Goal: Task Accomplishment & Management: Complete application form

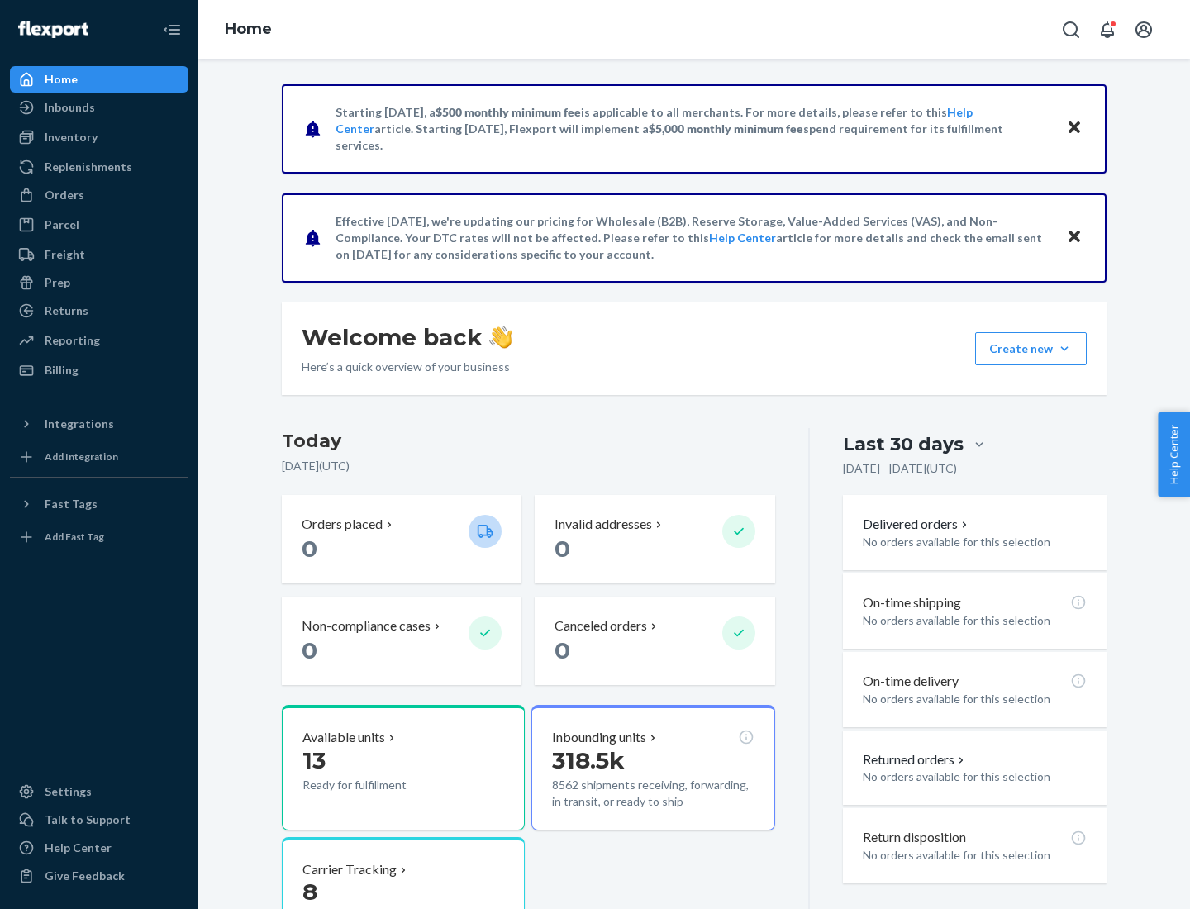
click at [1065, 349] on button "Create new Create new inbound Create new order Create new product" at bounding box center [1031, 348] width 112 height 33
click at [99, 107] on div "Inbounds" at bounding box center [99, 107] width 175 height 23
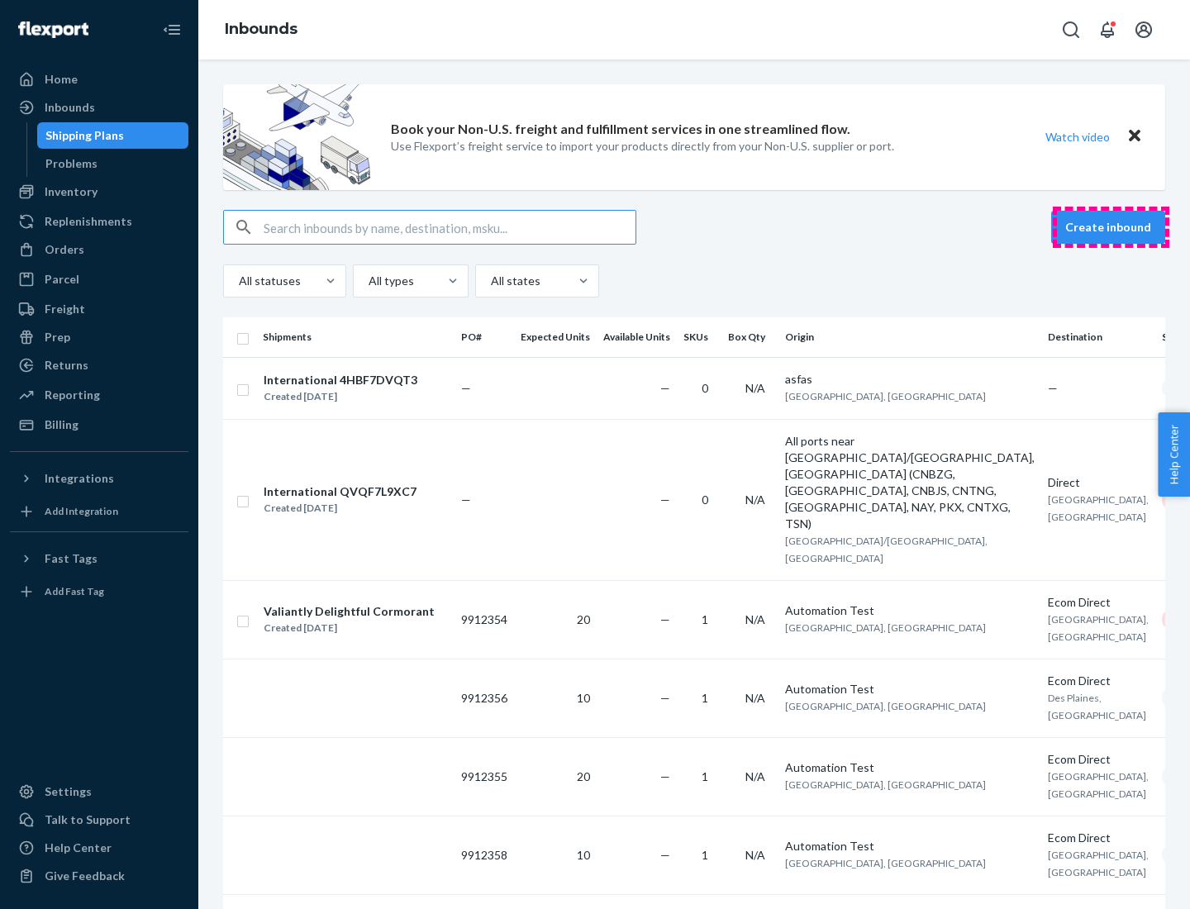
click at [1111, 227] on button "Create inbound" at bounding box center [1109, 227] width 114 height 33
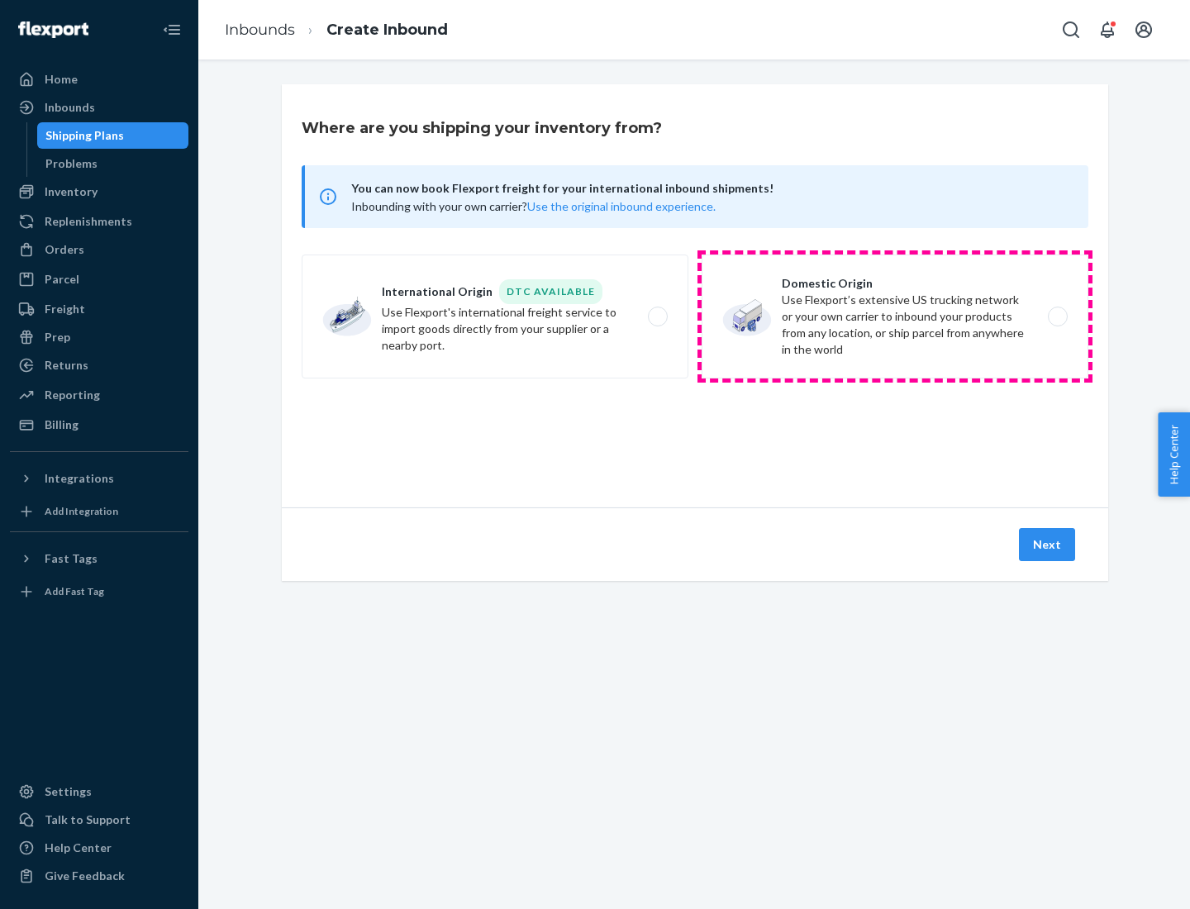
click at [895, 317] on label "Domestic Origin Use Flexport’s extensive US trucking network or your own carrie…" at bounding box center [895, 317] width 387 height 124
click at [1057, 317] on input "Domestic Origin Use Flexport’s extensive US trucking network or your own carrie…" at bounding box center [1062, 317] width 11 height 11
radio input "true"
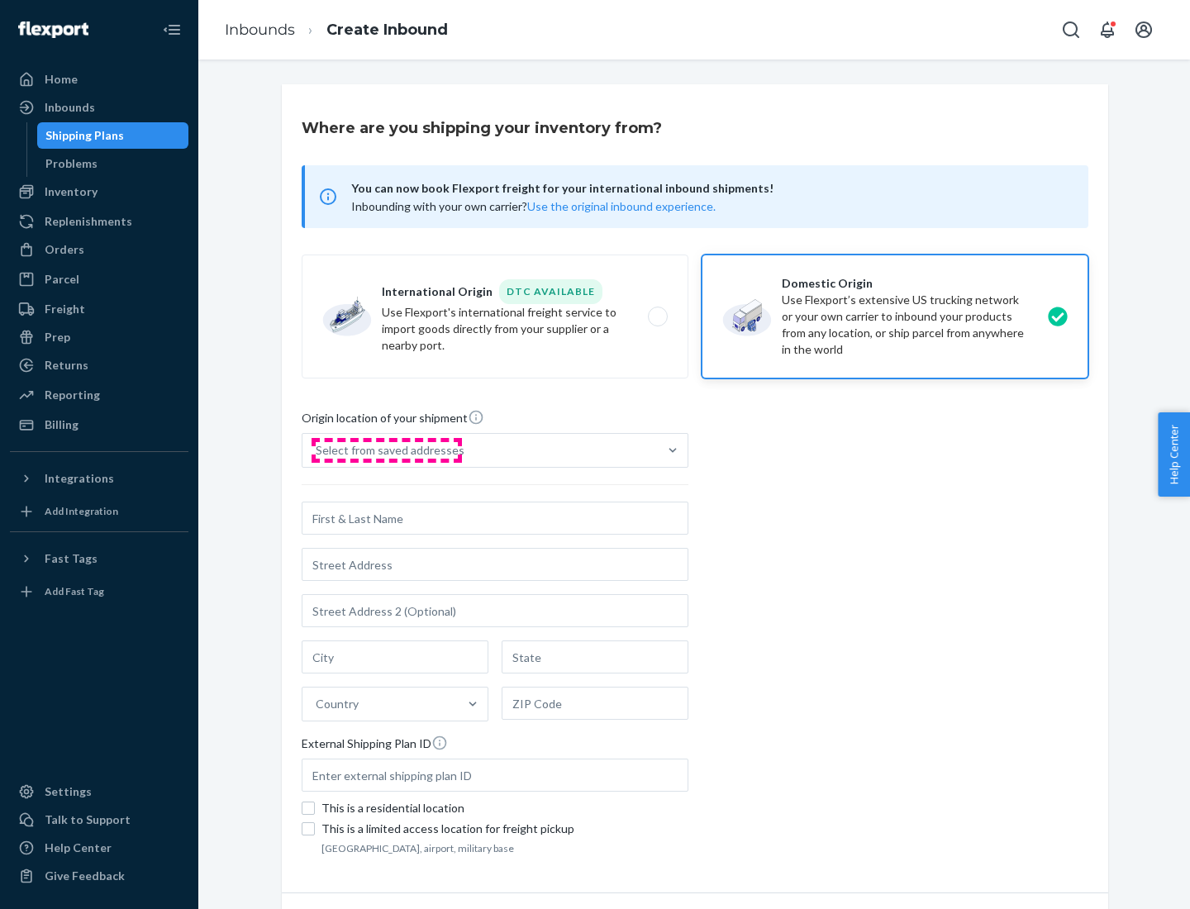
click at [386, 451] on div "Select from saved addresses" at bounding box center [390, 450] width 149 height 17
click at [317, 451] on input "Select from saved addresses" at bounding box center [317, 450] width 2 height 17
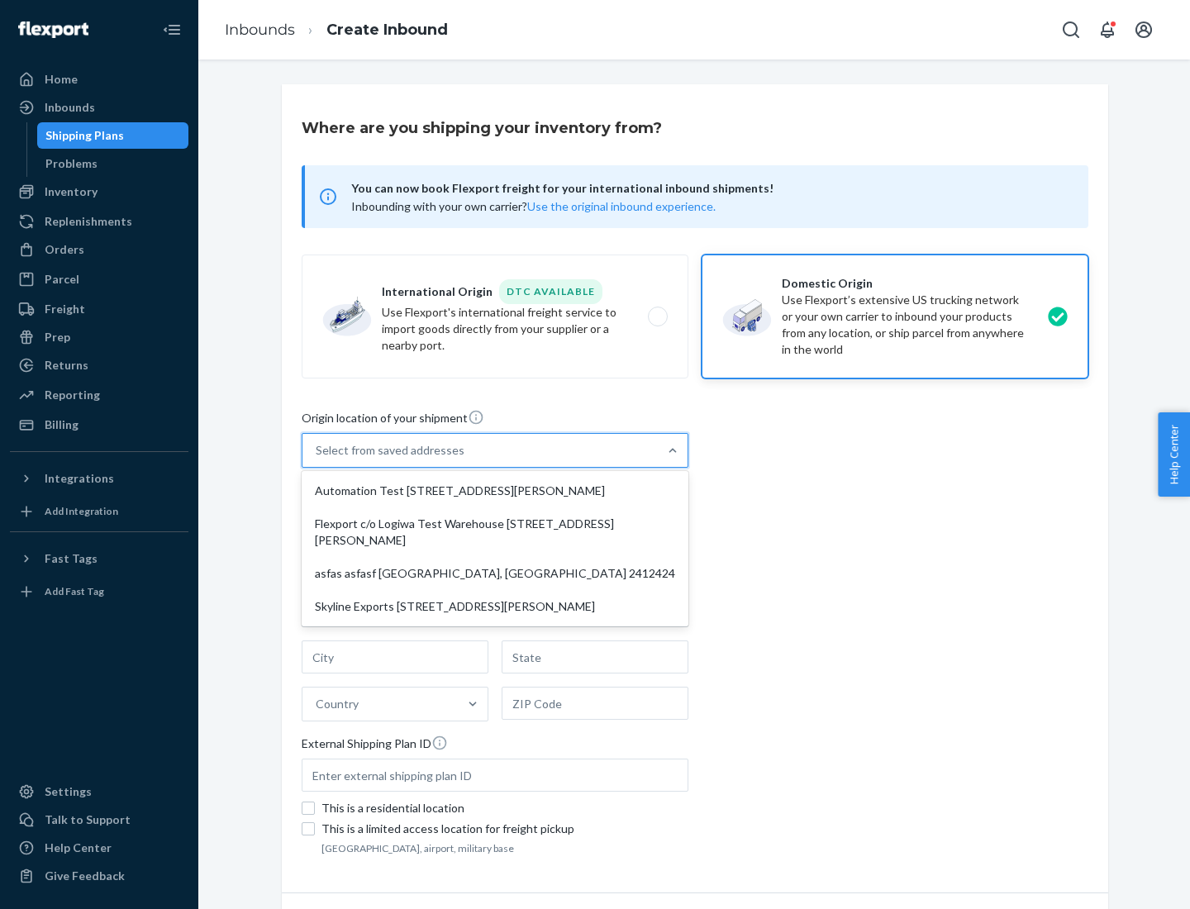
scroll to position [7, 0]
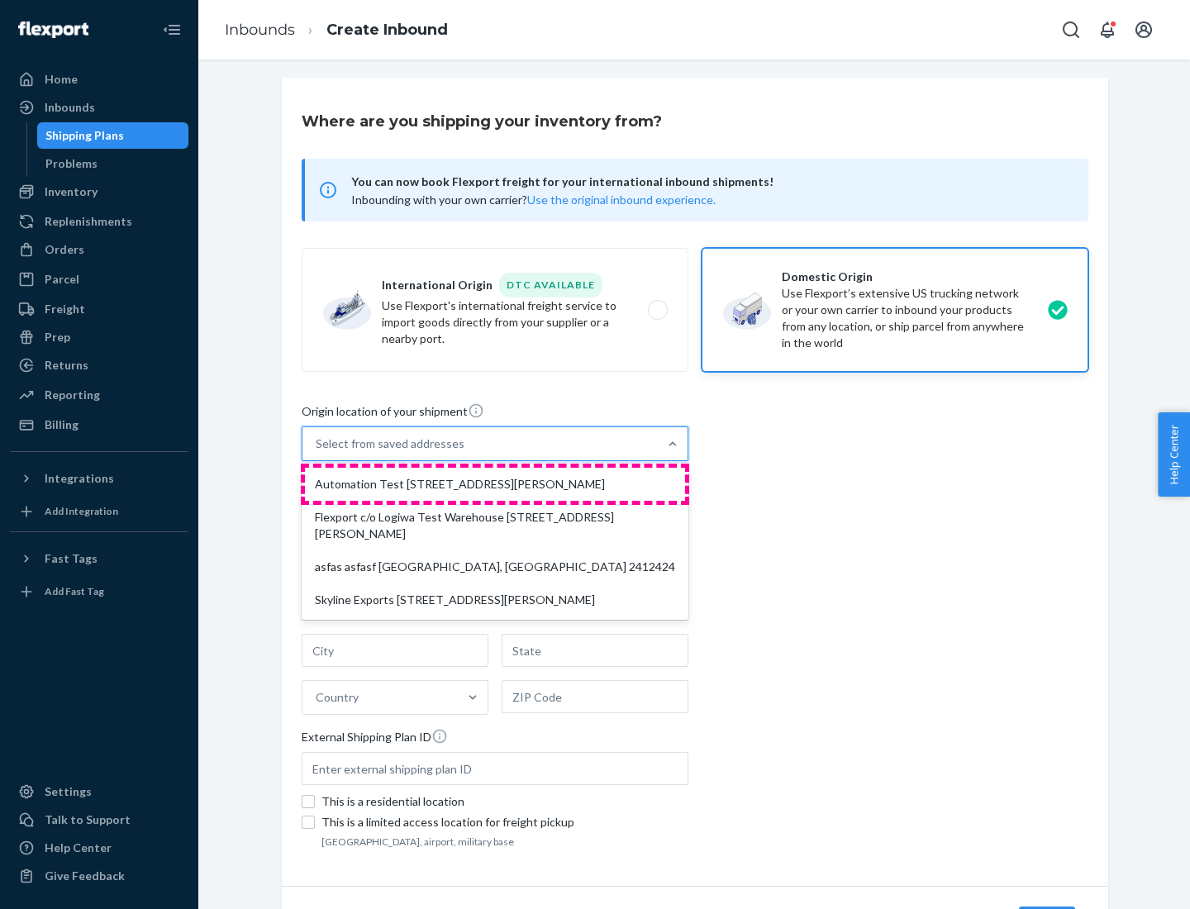
click at [495, 484] on div "Automation Test [STREET_ADDRESS][PERSON_NAME]" at bounding box center [495, 484] width 380 height 33
click at [317, 452] on input "option Automation Test [STREET_ADDRESS][PERSON_NAME] focused, 1 of 4. 4 results…" at bounding box center [317, 444] width 2 height 17
type input "Automation Test"
type input "9th Floor"
type input "[GEOGRAPHIC_DATA]"
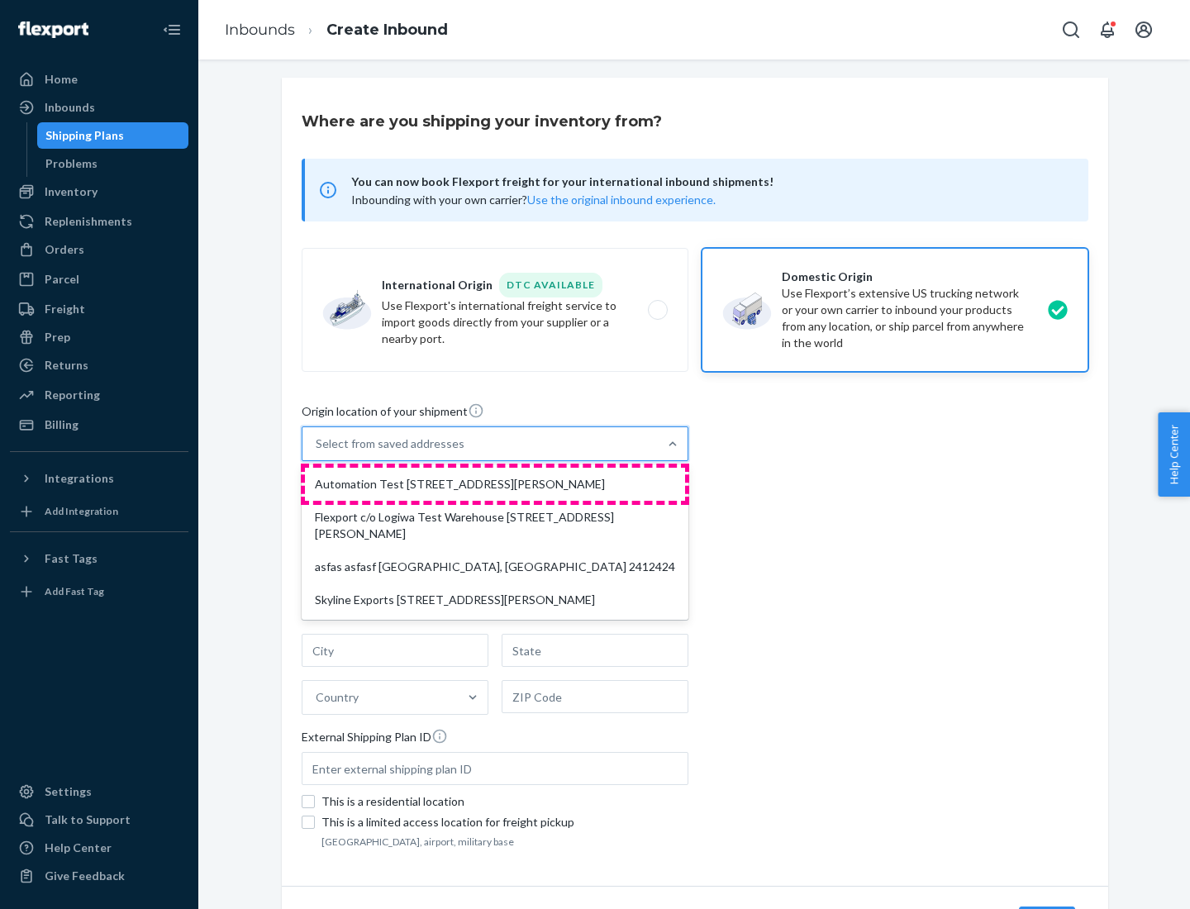
type input "CA"
type input "94104"
type input "[STREET_ADDRESS][PERSON_NAME]"
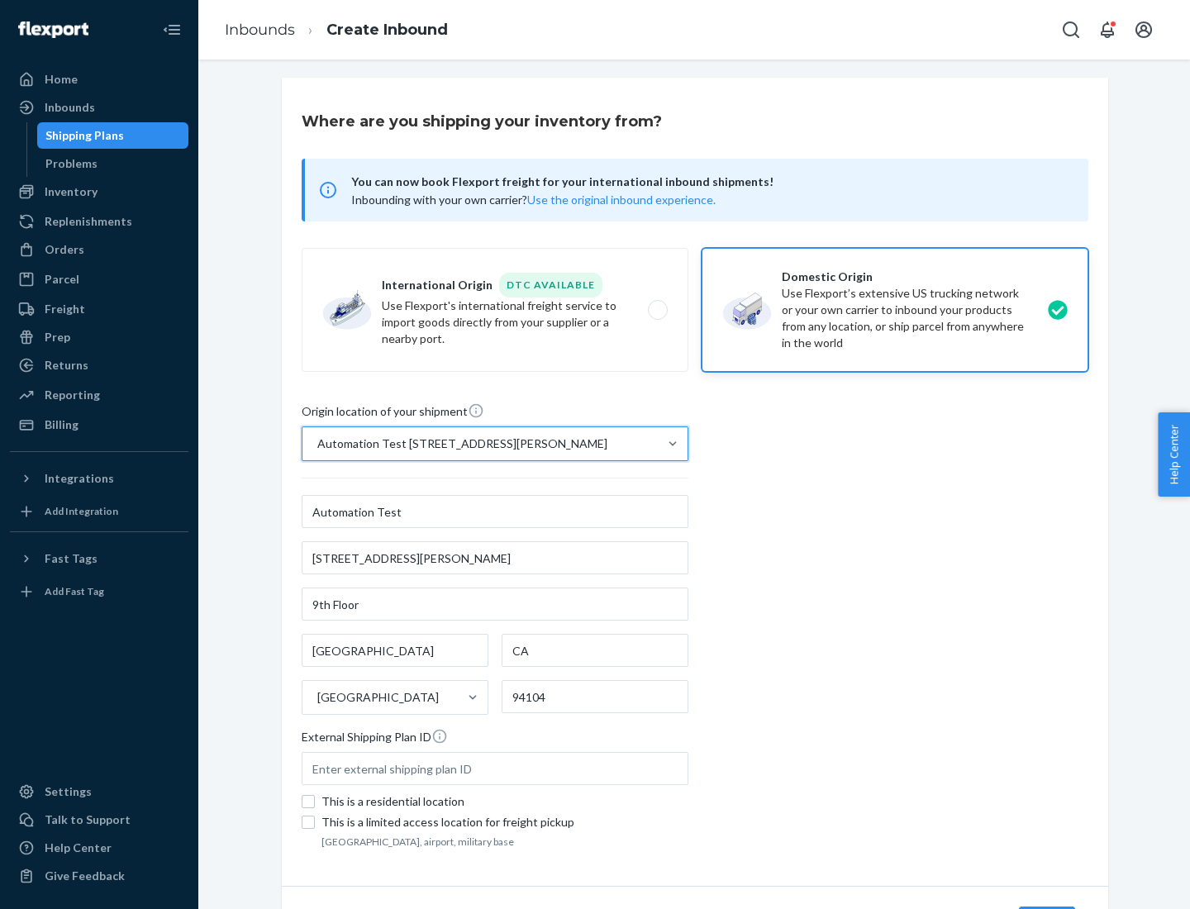
scroll to position [97, 0]
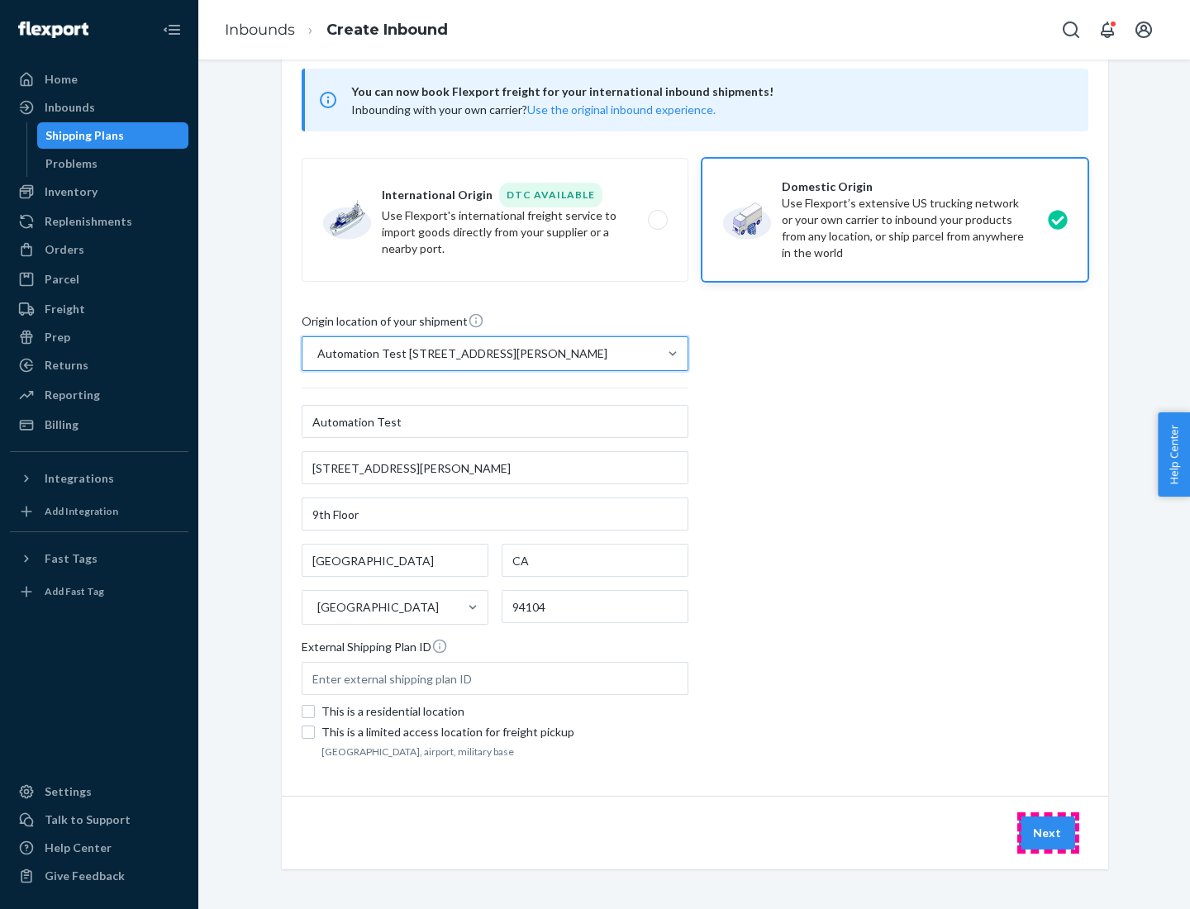
click at [1048, 833] on button "Next" at bounding box center [1047, 833] width 56 height 33
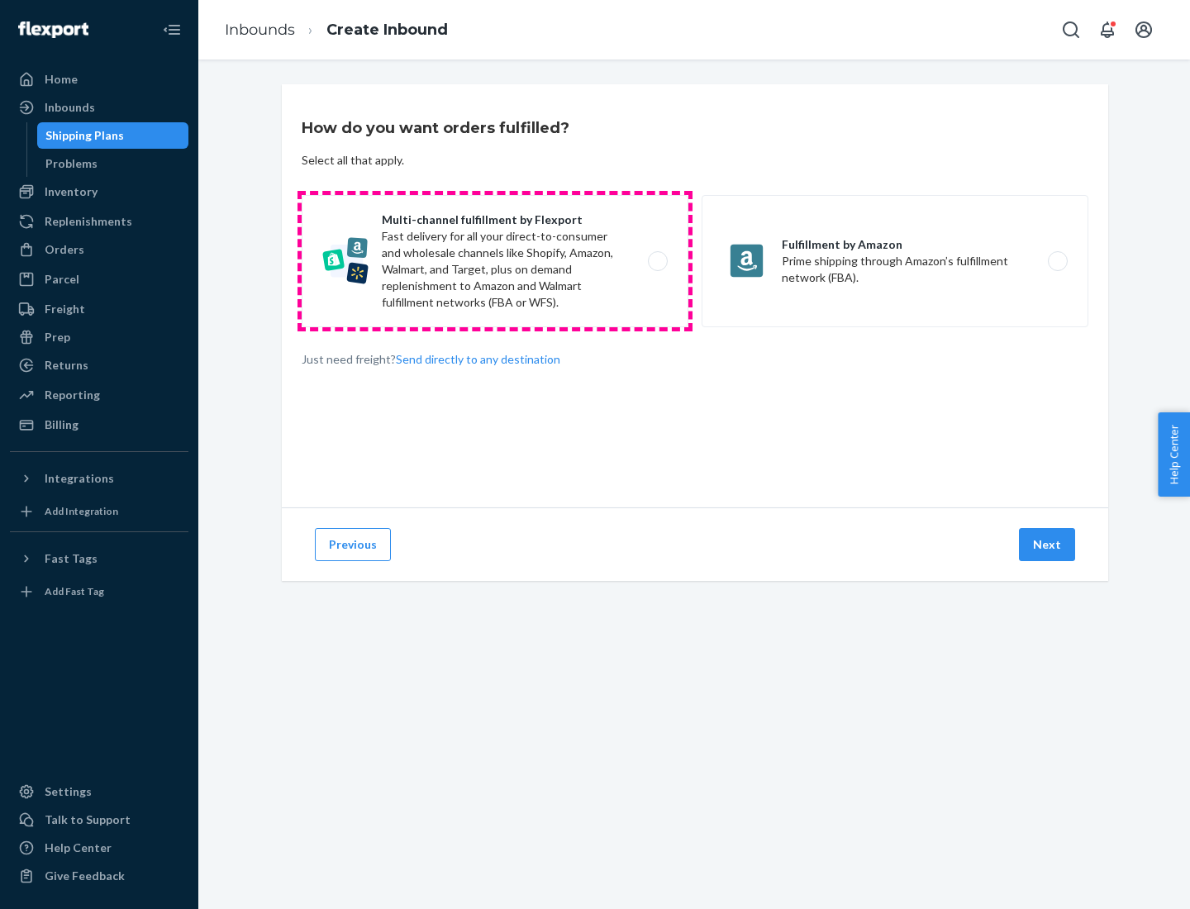
click at [495, 261] on label "Multi-channel fulfillment by Flexport Fast delivery for all your direct-to-cons…" at bounding box center [495, 261] width 387 height 132
click at [657, 261] on input "Multi-channel fulfillment by Flexport Fast delivery for all your direct-to-cons…" at bounding box center [662, 261] width 11 height 11
radio input "true"
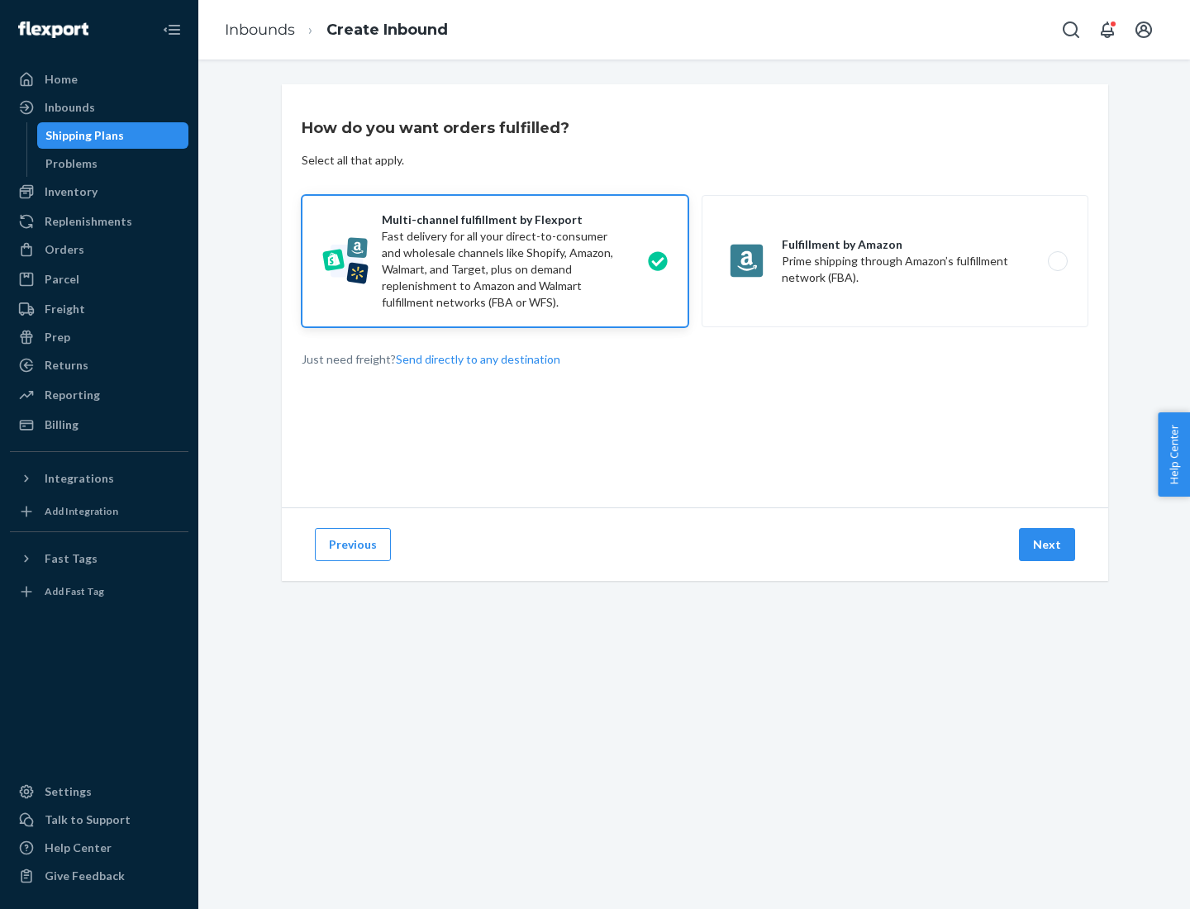
click at [1048, 545] on button "Next" at bounding box center [1047, 544] width 56 height 33
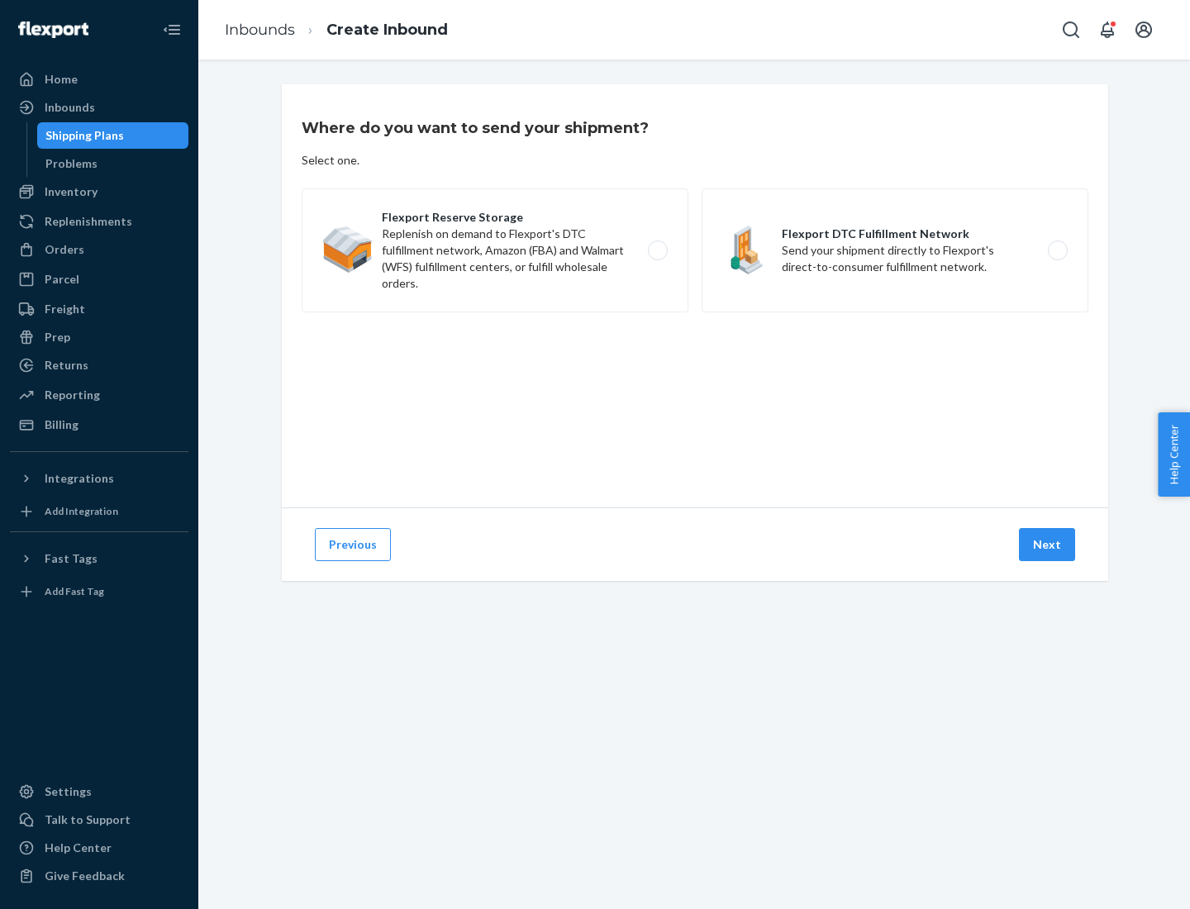
click at [895, 250] on label "Flexport DTC Fulfillment Network Send your shipment directly to Flexport's dire…" at bounding box center [895, 250] width 387 height 124
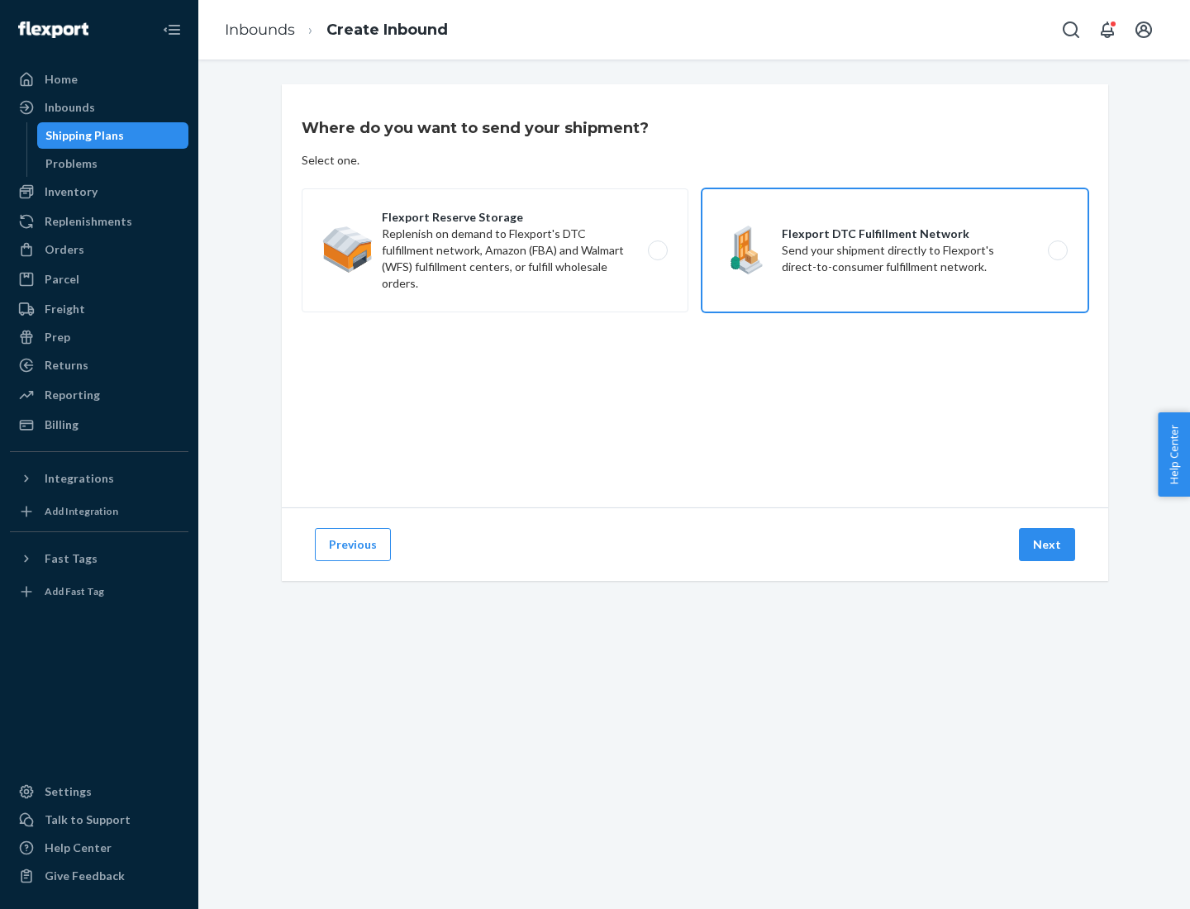
click at [1057, 250] on input "Flexport DTC Fulfillment Network Send your shipment directly to Flexport's dire…" at bounding box center [1062, 251] width 11 height 11
radio input "true"
click at [1048, 545] on button "Next" at bounding box center [1047, 544] width 56 height 33
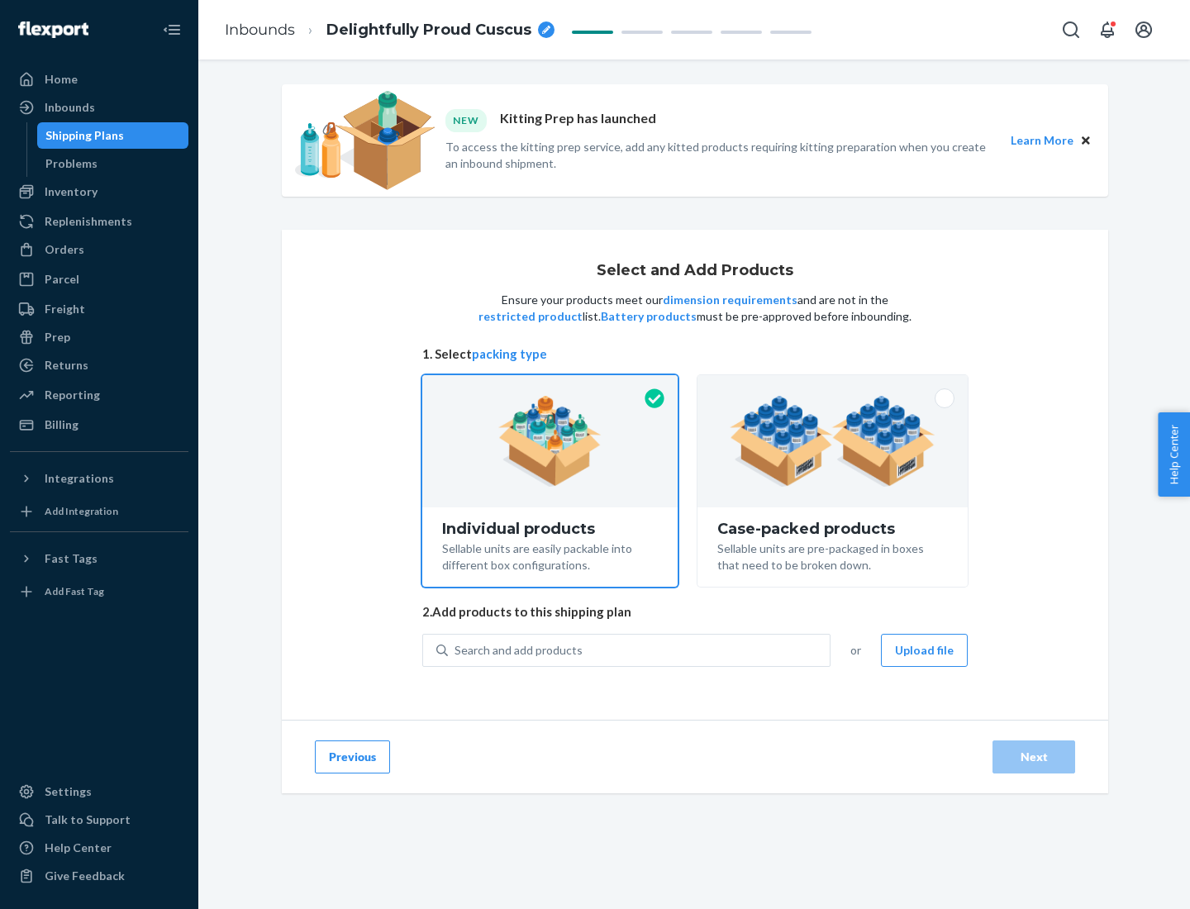
click at [833, 441] on img at bounding box center [833, 441] width 206 height 91
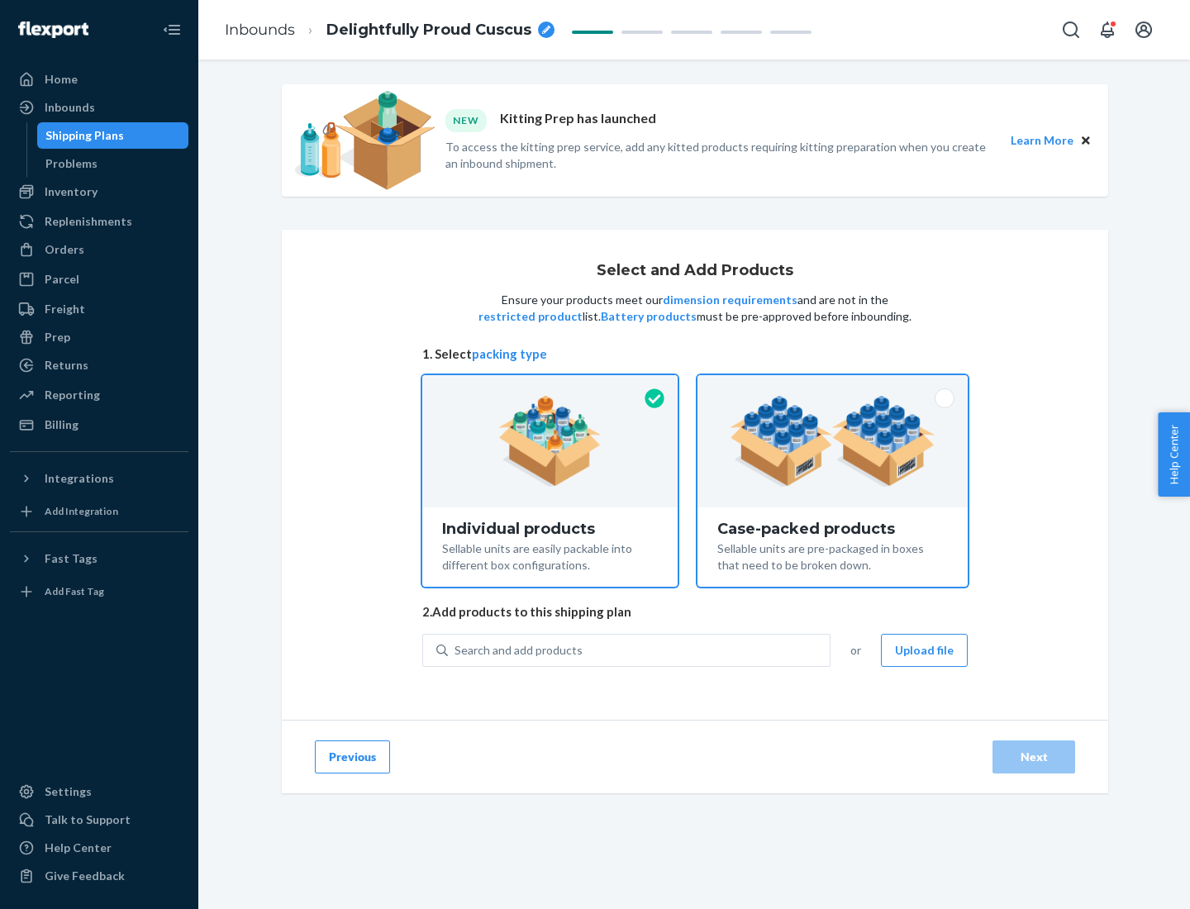
click at [833, 386] on input "Case-packed products Sellable units are pre-packaged in boxes that need to be b…" at bounding box center [832, 380] width 11 height 11
radio input "true"
radio input "false"
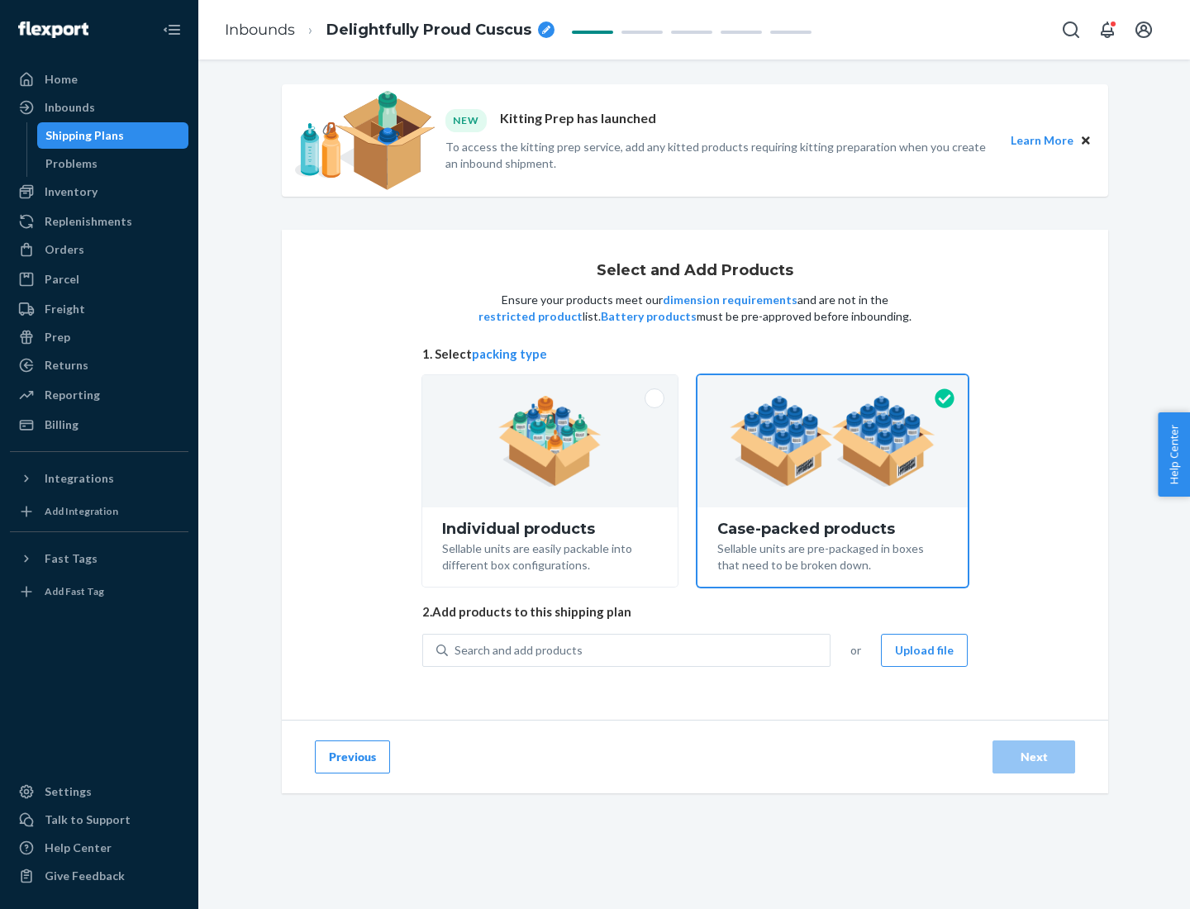
click at [640, 650] on div "Search and add products" at bounding box center [639, 651] width 382 height 30
click at [456, 650] on input "Search and add products" at bounding box center [456, 650] width 2 height 17
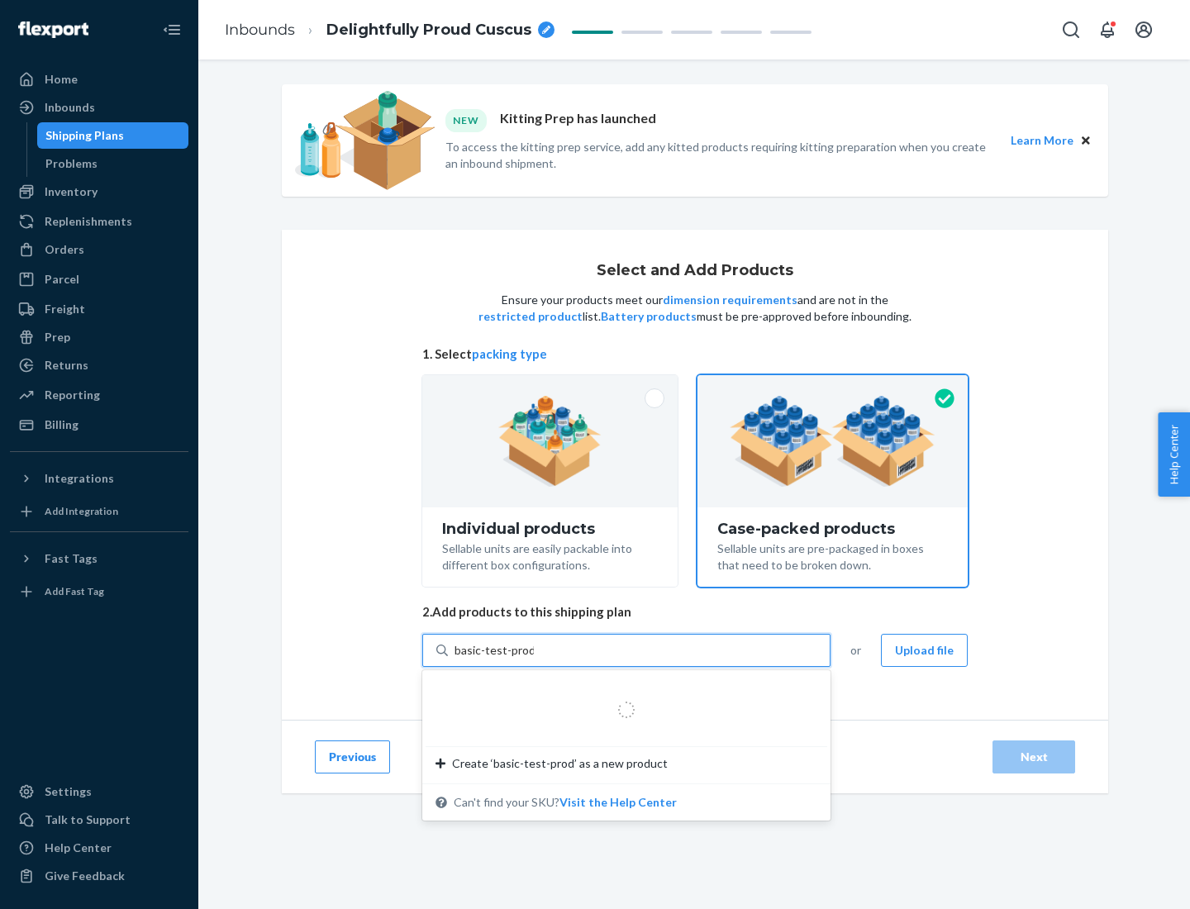
type input "basic-test-product-1"
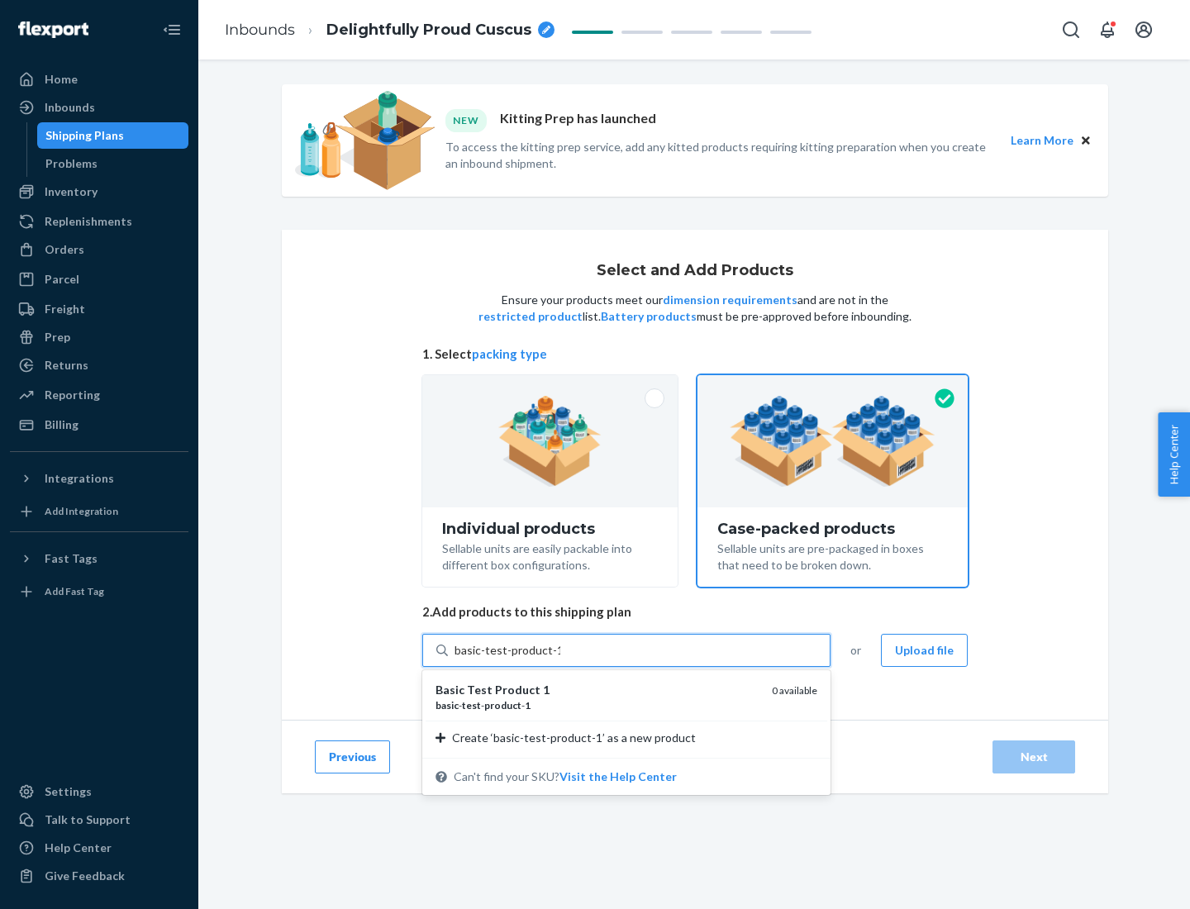
click at [598, 705] on div "basic - test - product - 1" at bounding box center [597, 706] width 323 height 14
click at [560, 659] on input "basic-test-product-1" at bounding box center [508, 650] width 106 height 17
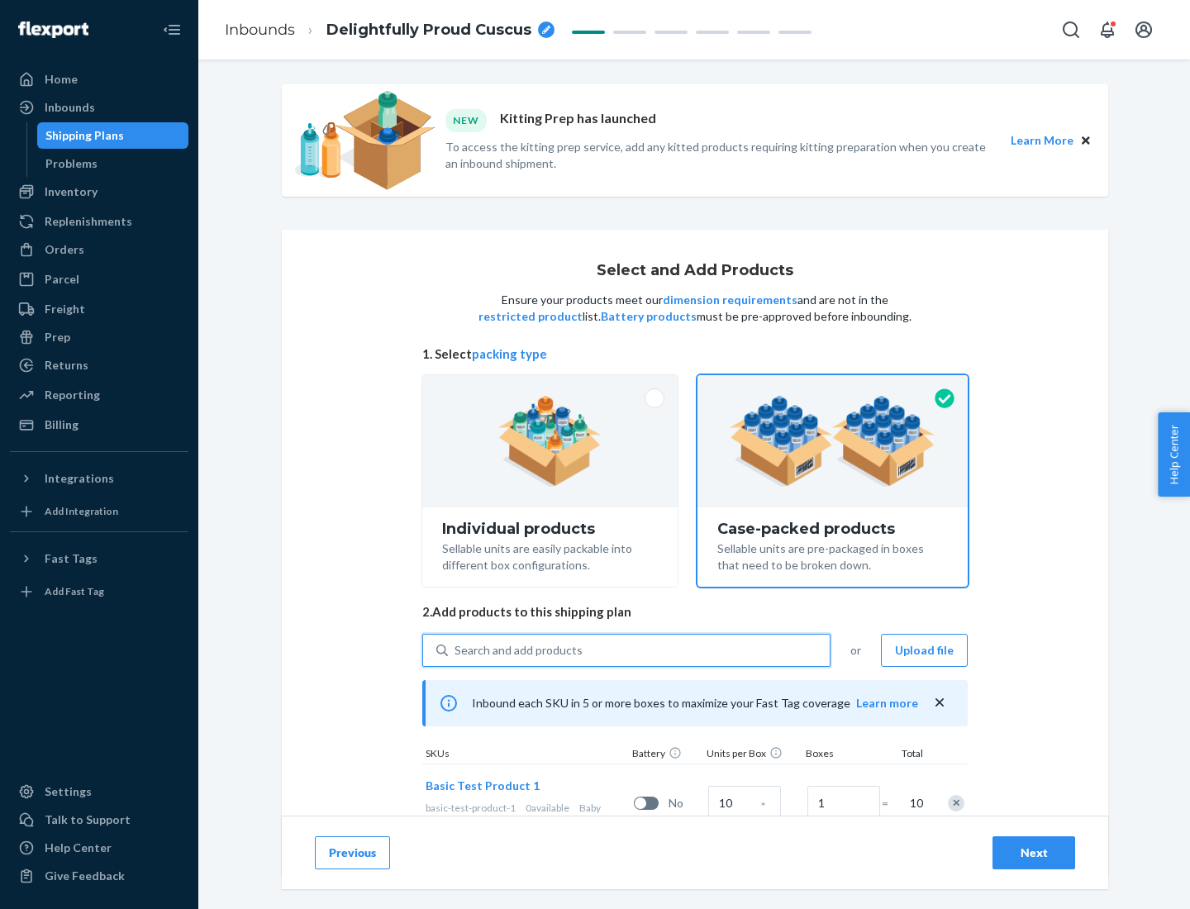
scroll to position [60, 0]
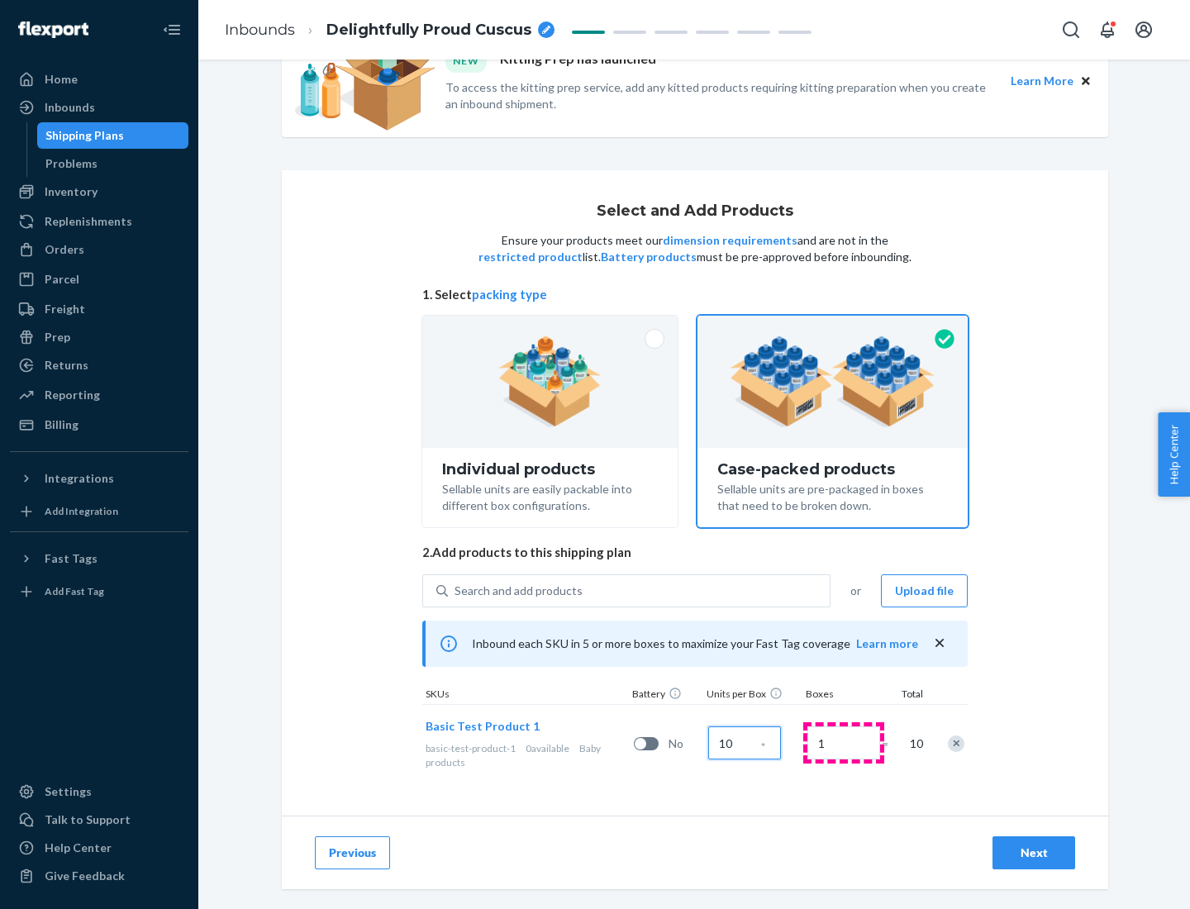
type input "10"
type input "7"
click at [1034, 853] on div "Next" at bounding box center [1034, 853] width 55 height 17
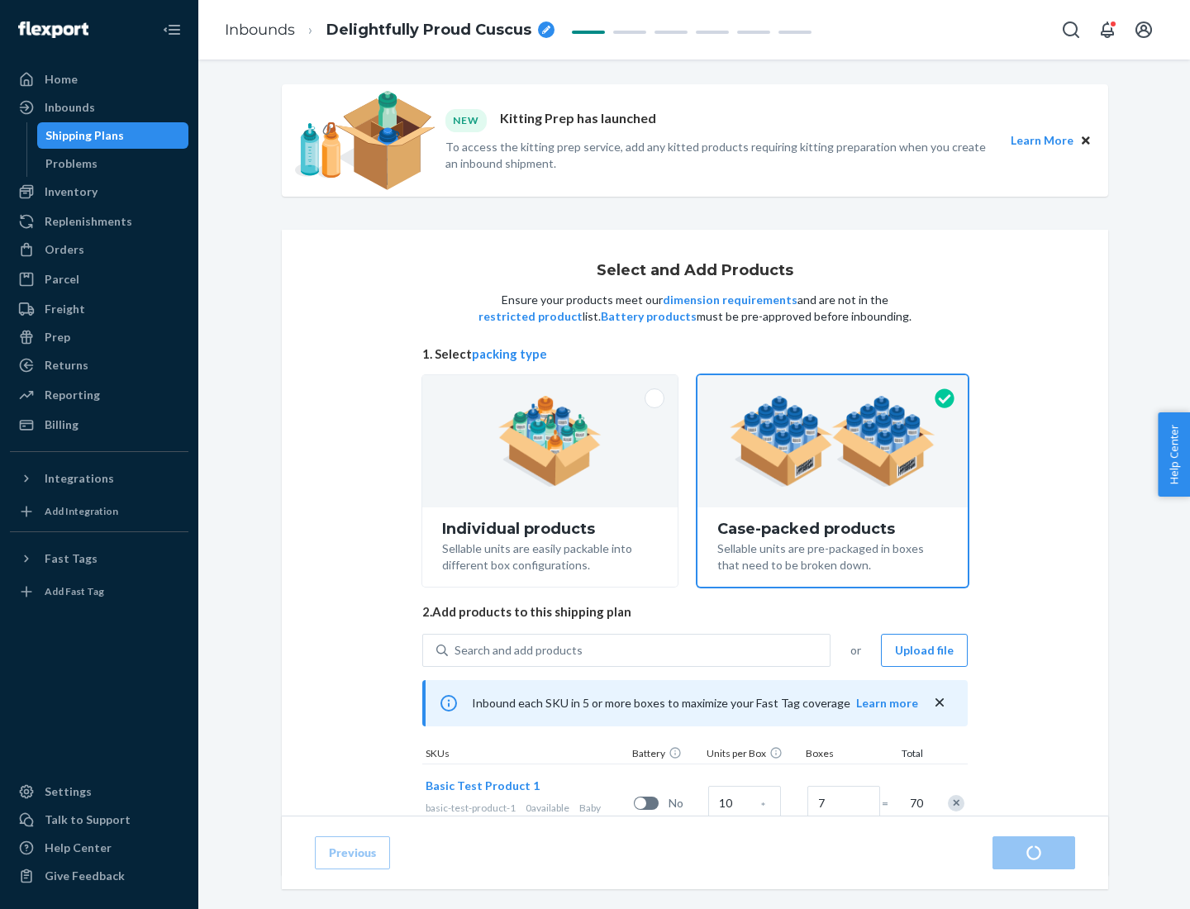
radio input "true"
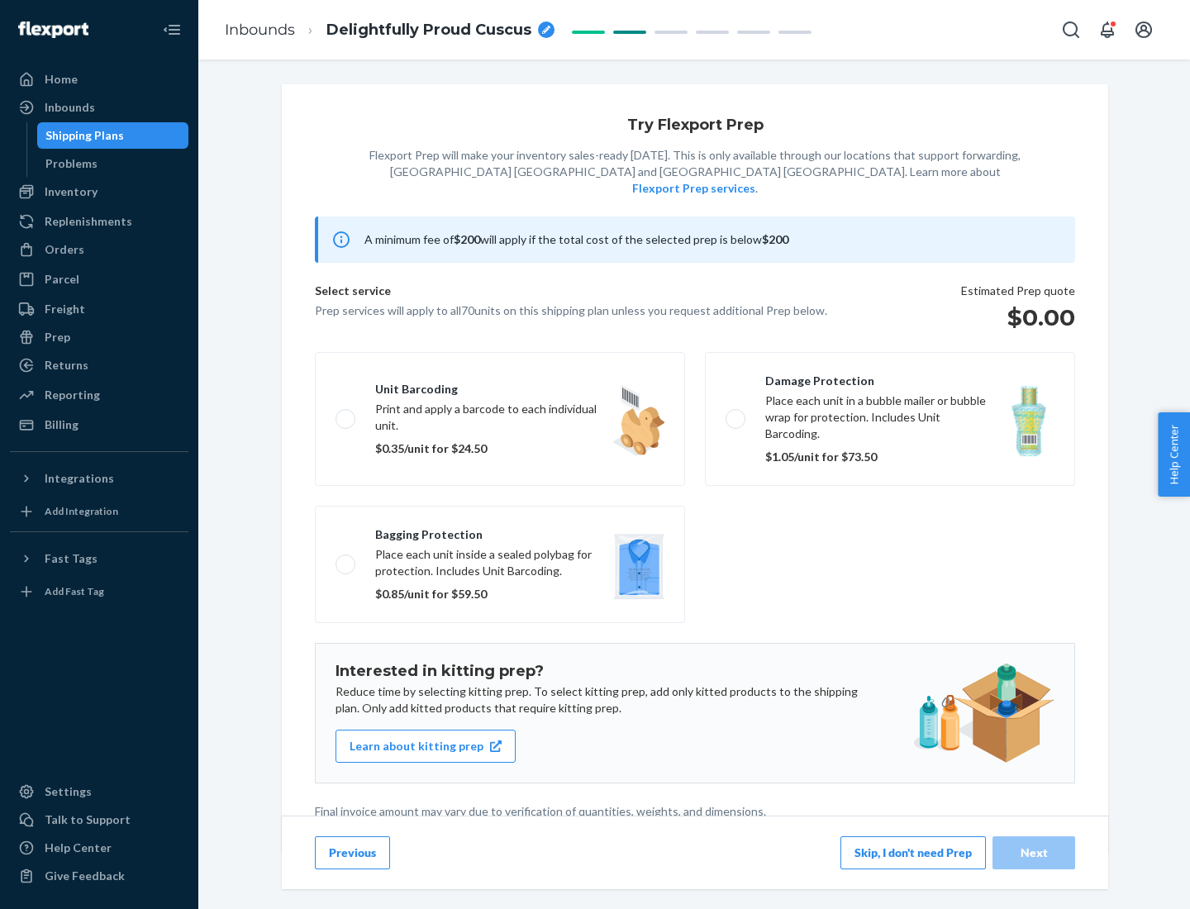
scroll to position [4, 0]
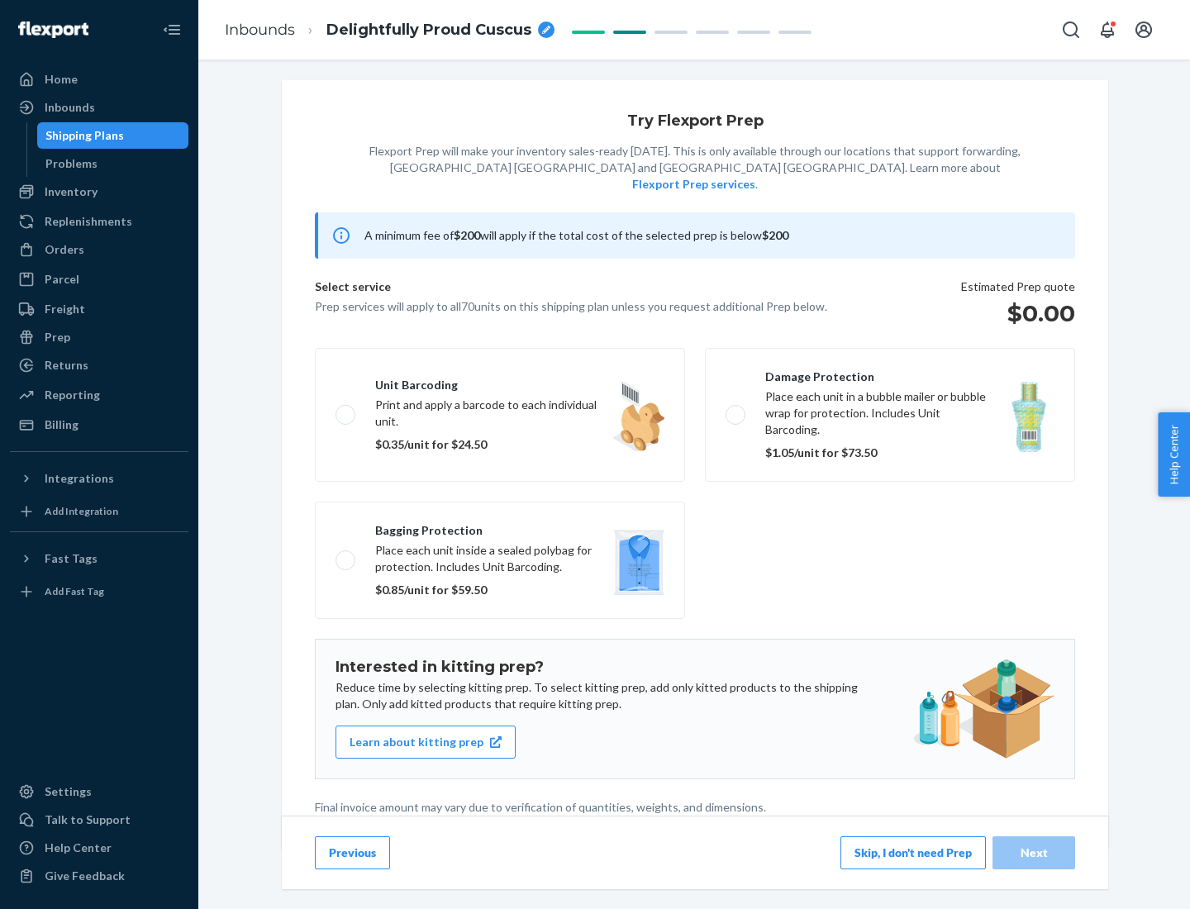
click at [500, 527] on label "Bagging protection Place each unit inside a sealed polybag for protection. Incl…" at bounding box center [500, 560] width 370 height 117
click at [346, 555] on input "Bagging protection Place each unit inside a sealed polybag for protection. Incl…" at bounding box center [341, 560] width 11 height 11
checkbox input "true"
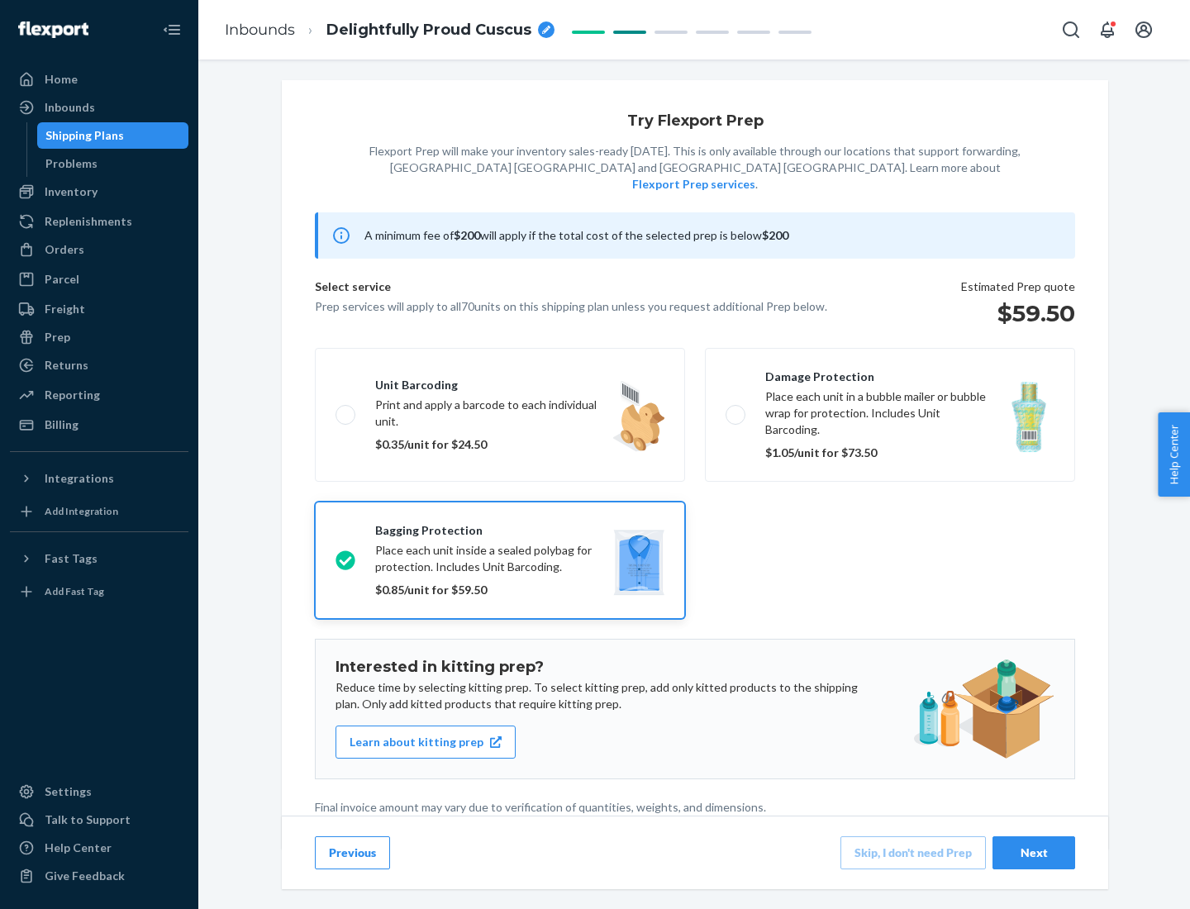
click at [1034, 852] on div "Next" at bounding box center [1034, 853] width 55 height 17
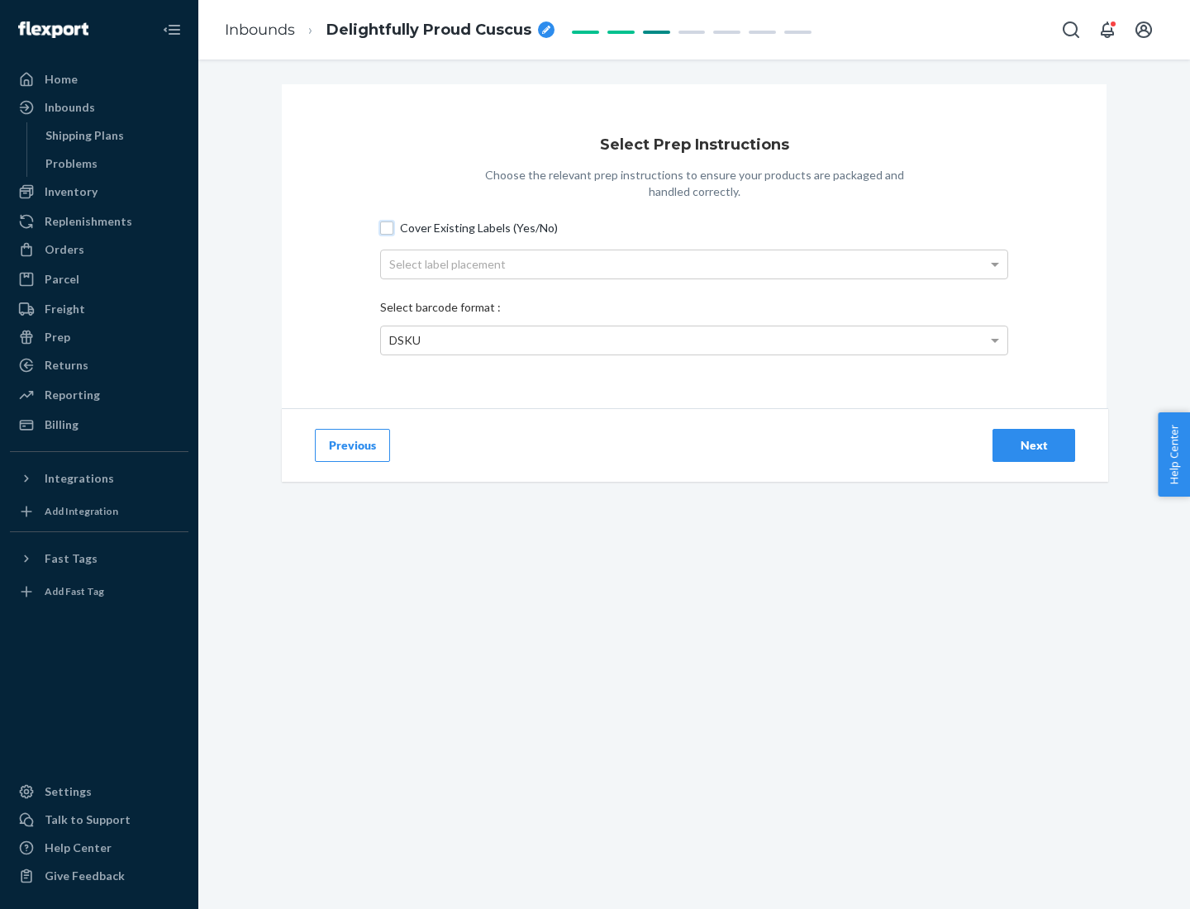
click at [387, 227] on input "Cover Existing Labels (Yes/No)" at bounding box center [386, 228] width 13 height 13
checkbox input "true"
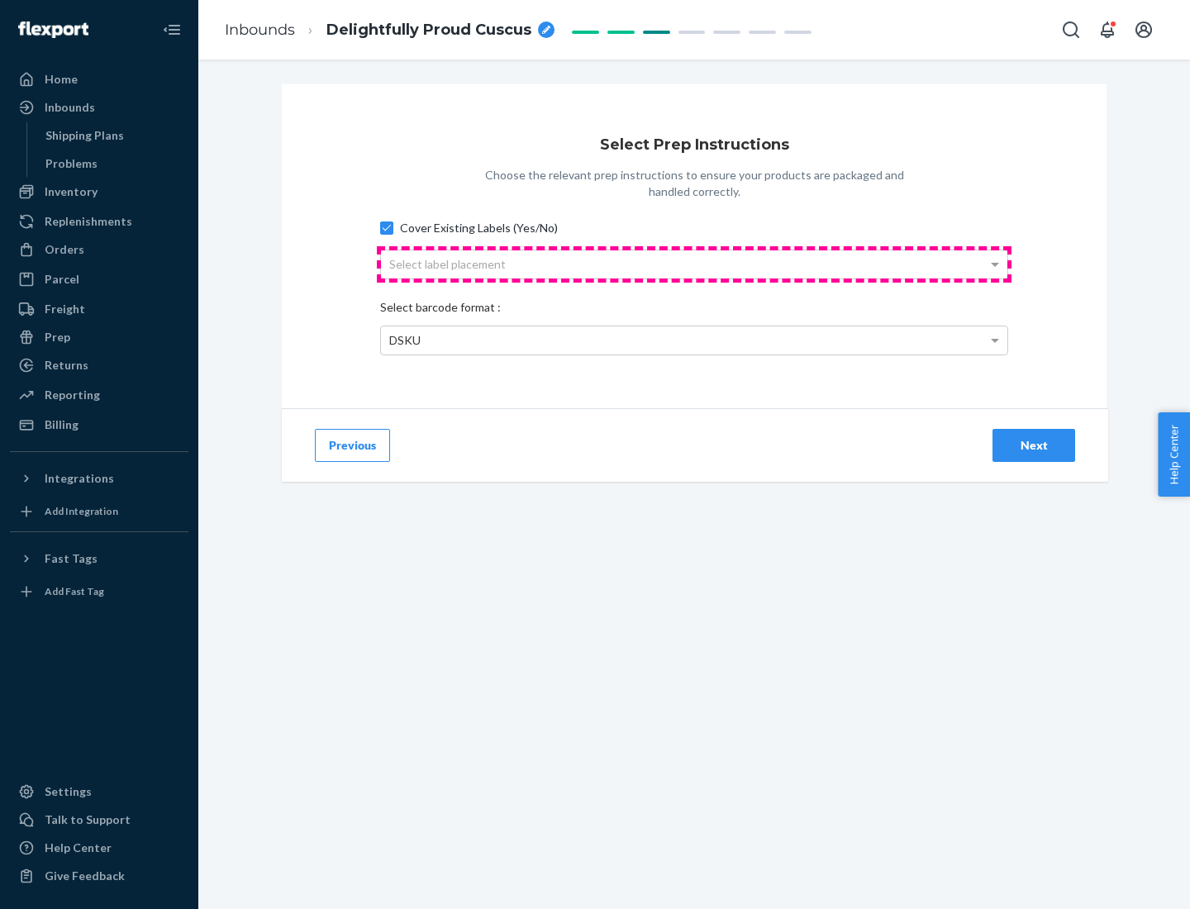
click at [694, 264] on div "Select label placement" at bounding box center [694, 264] width 627 height 28
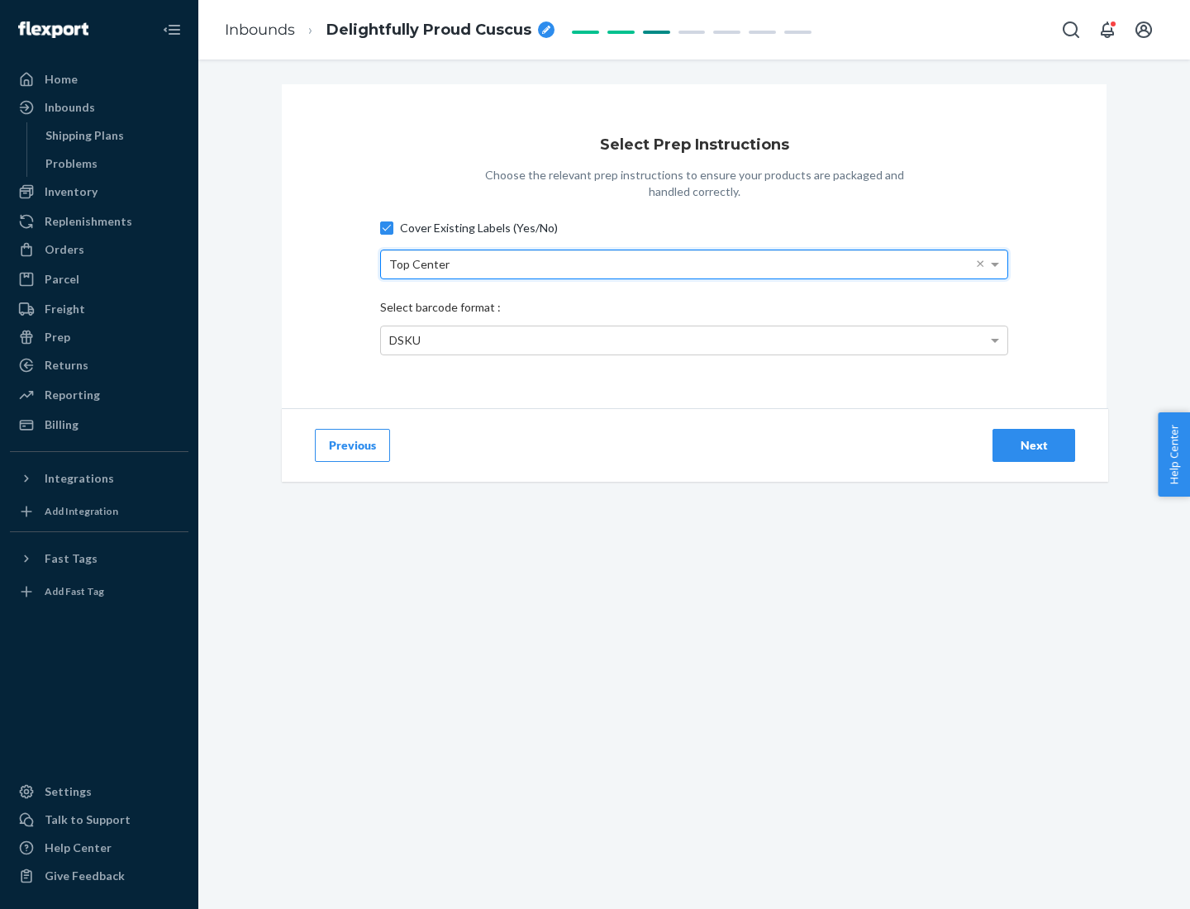
click at [694, 340] on div "DSKU" at bounding box center [694, 341] width 627 height 28
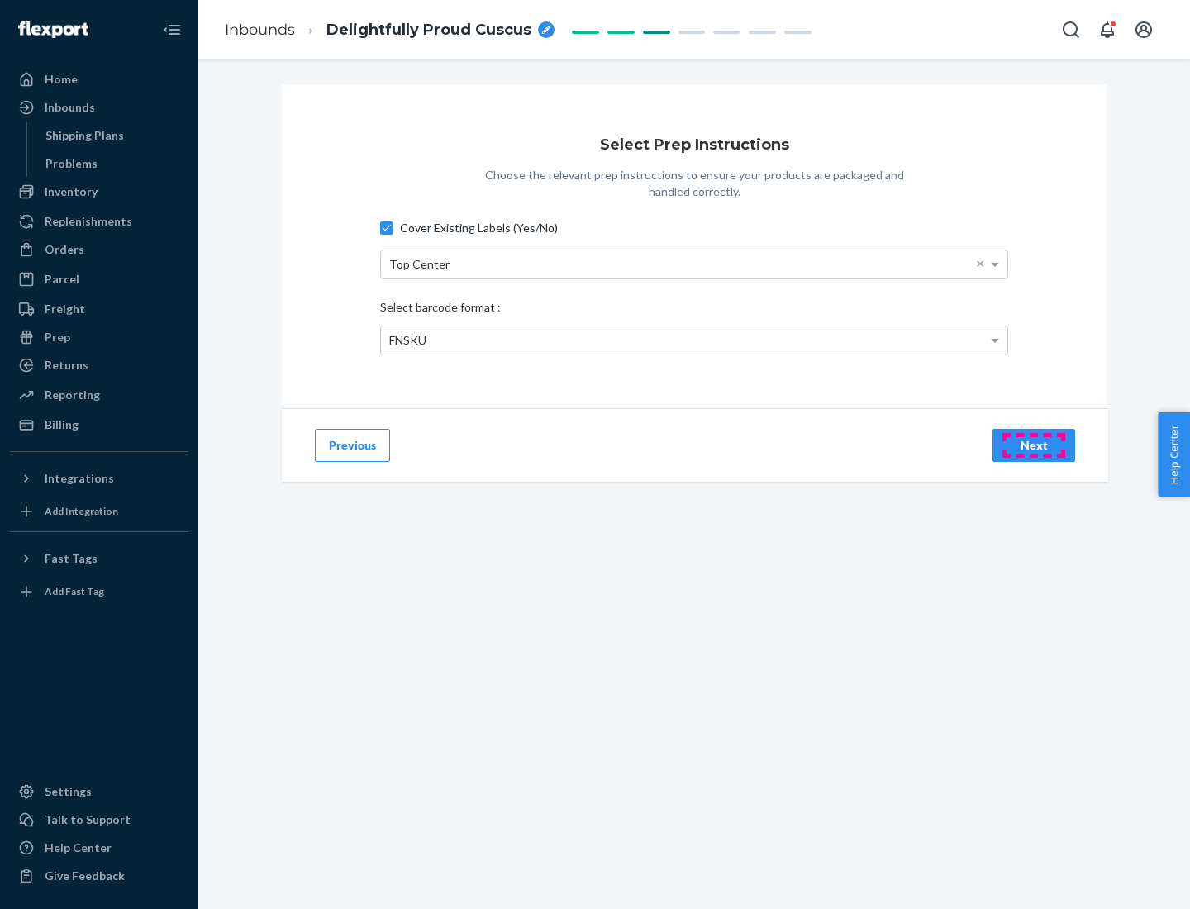
click at [1034, 445] on div "Next" at bounding box center [1034, 445] width 55 height 17
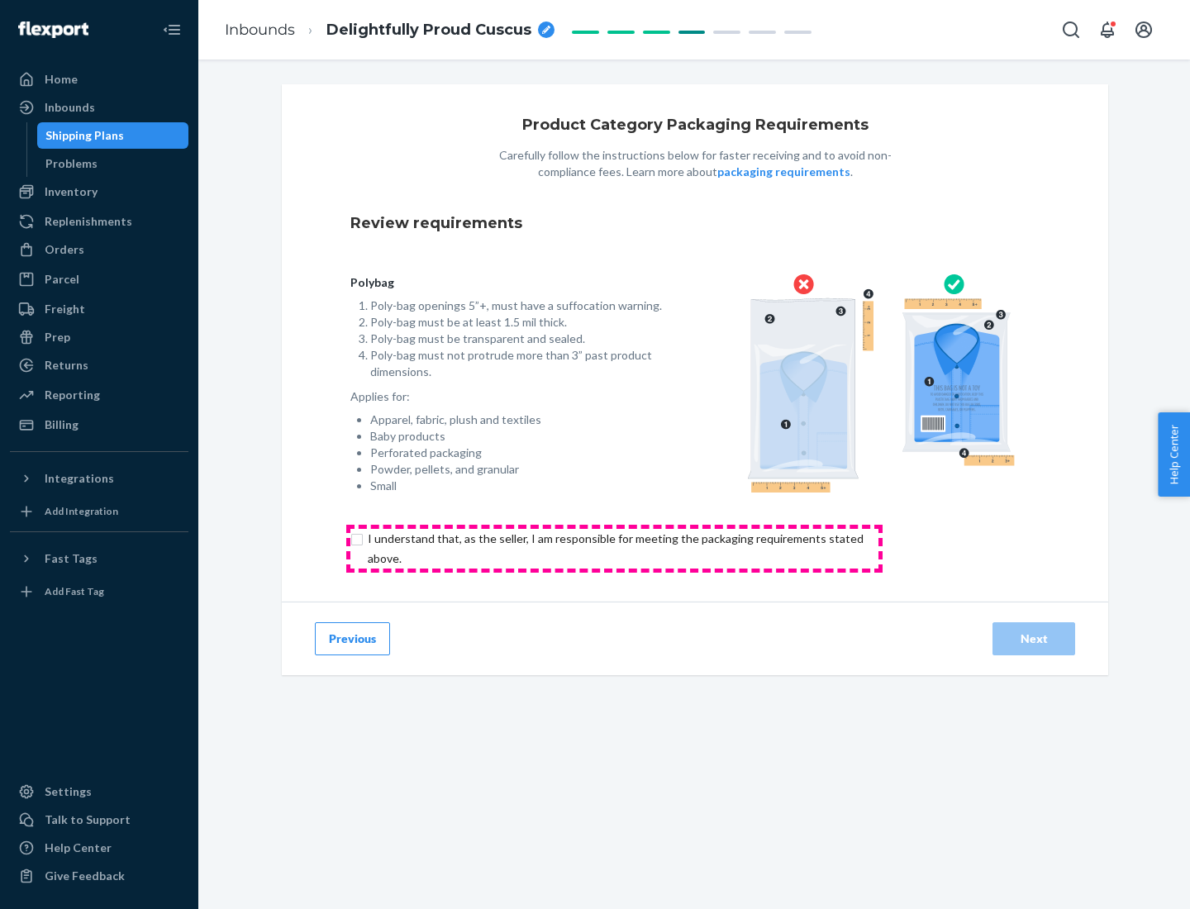
click at [614, 548] on input "checkbox" at bounding box center [626, 549] width 550 height 40
checkbox input "true"
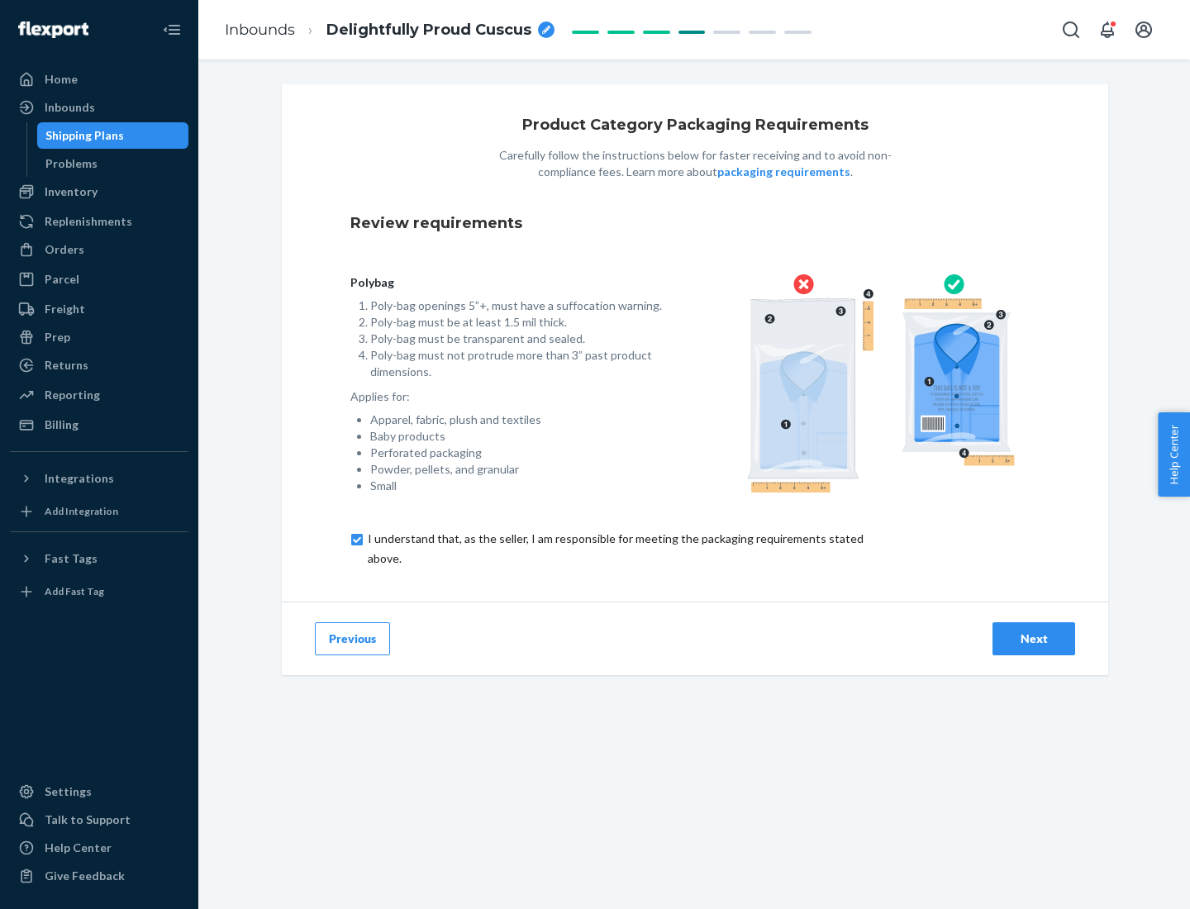
click at [1034, 638] on div "Next" at bounding box center [1034, 639] width 55 height 17
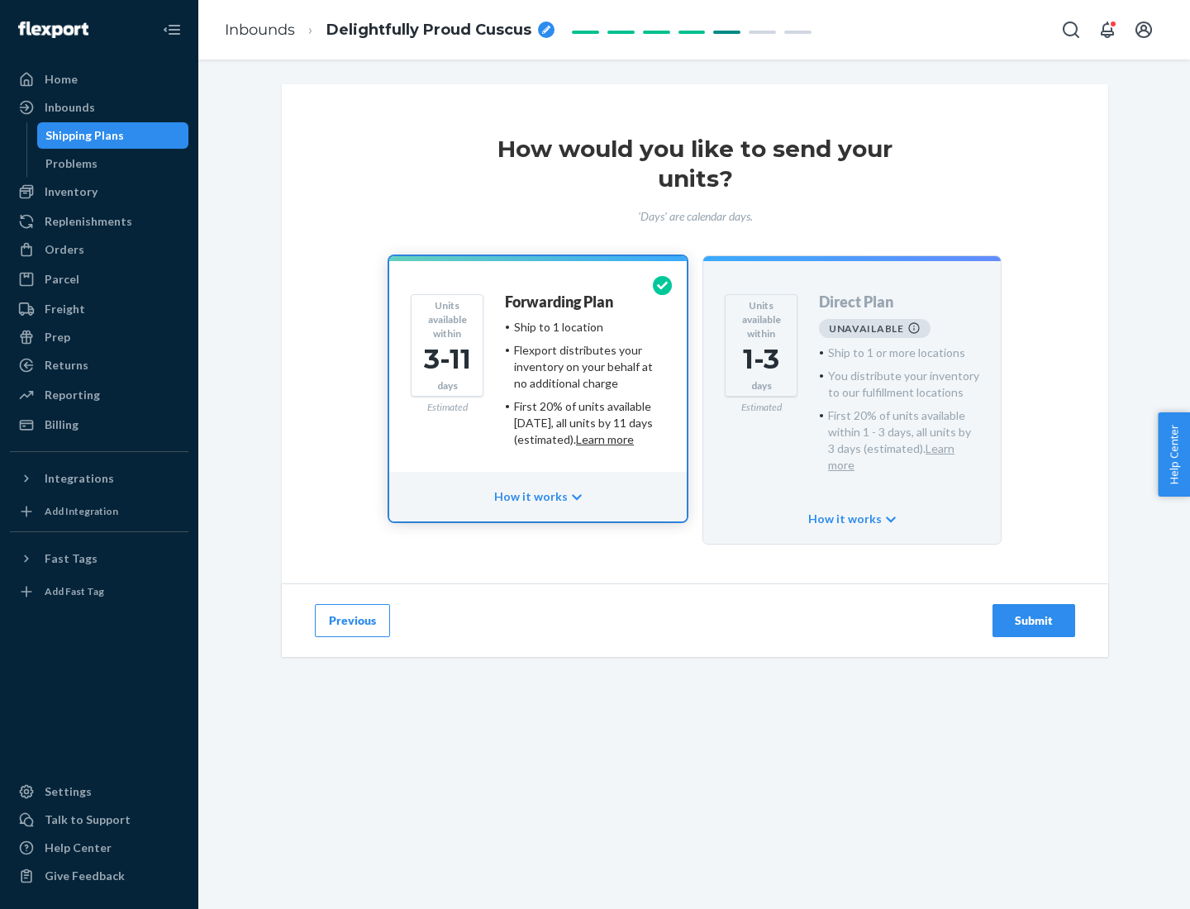
click at [560, 302] on h4 "Forwarding Plan" at bounding box center [559, 302] width 108 height 17
click at [1034, 613] on div "Submit" at bounding box center [1034, 621] width 55 height 17
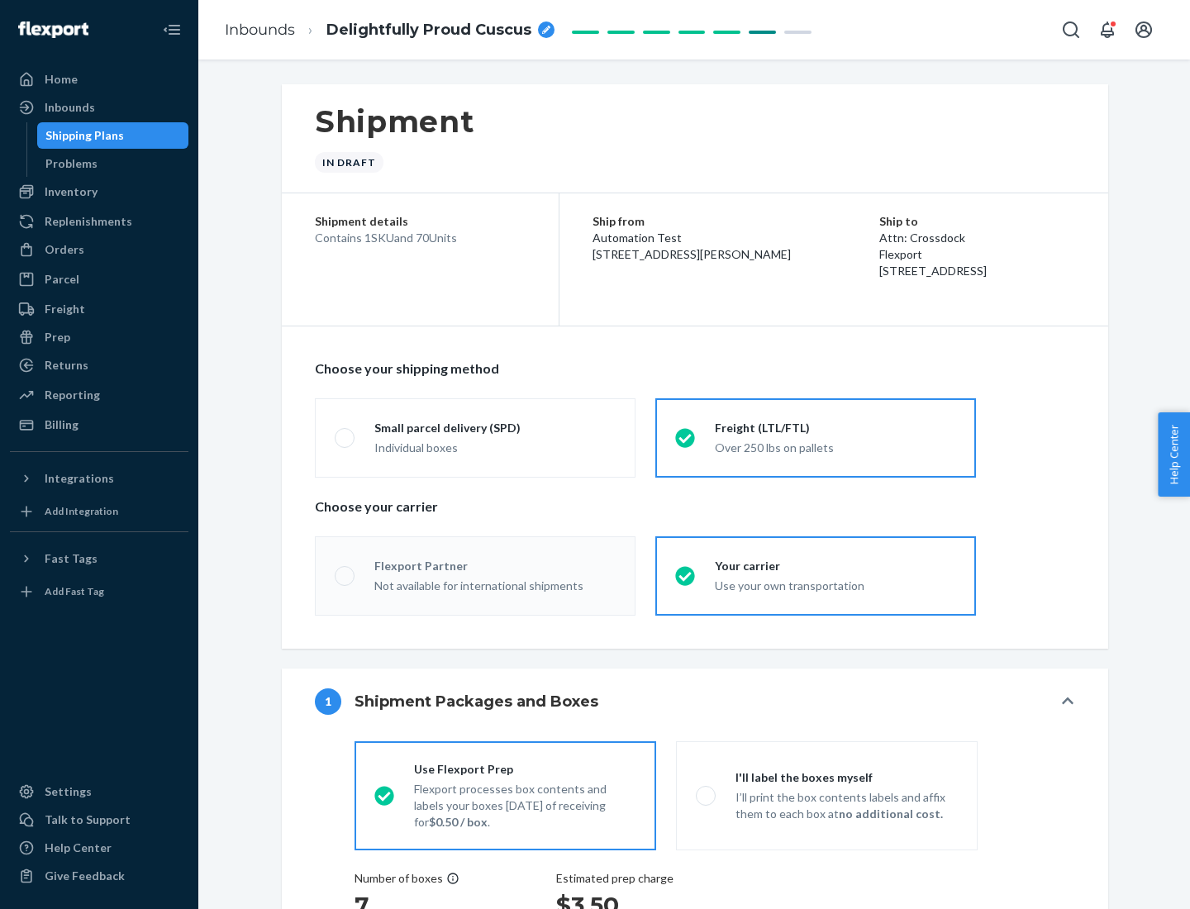
radio input "true"
radio input "false"
radio input "true"
radio input "false"
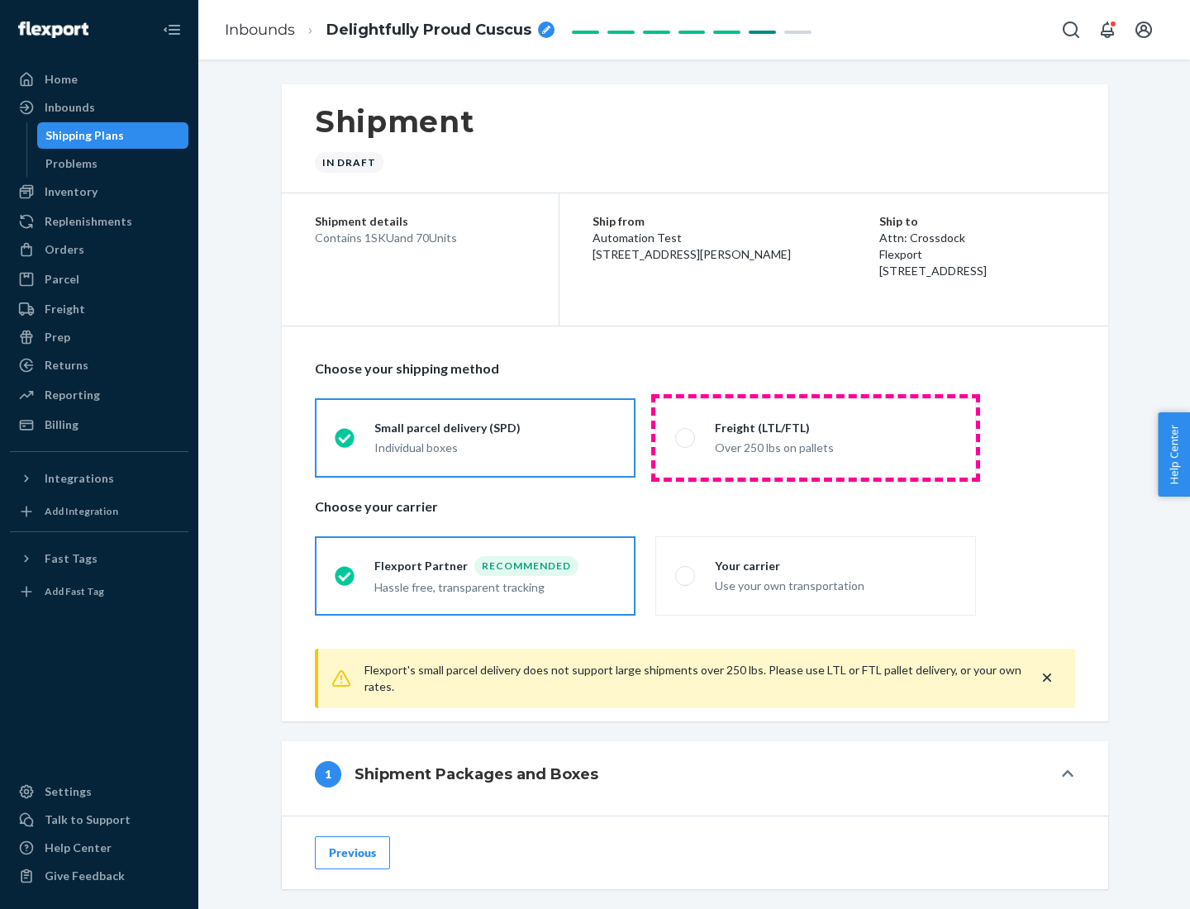
click at [816, 437] on div "Over 250 lbs on pallets" at bounding box center [835, 446] width 241 height 20
click at [686, 437] on input "Freight (LTL/FTL) Over 250 lbs on pallets" at bounding box center [680, 437] width 11 height 11
radio input "true"
radio input "false"
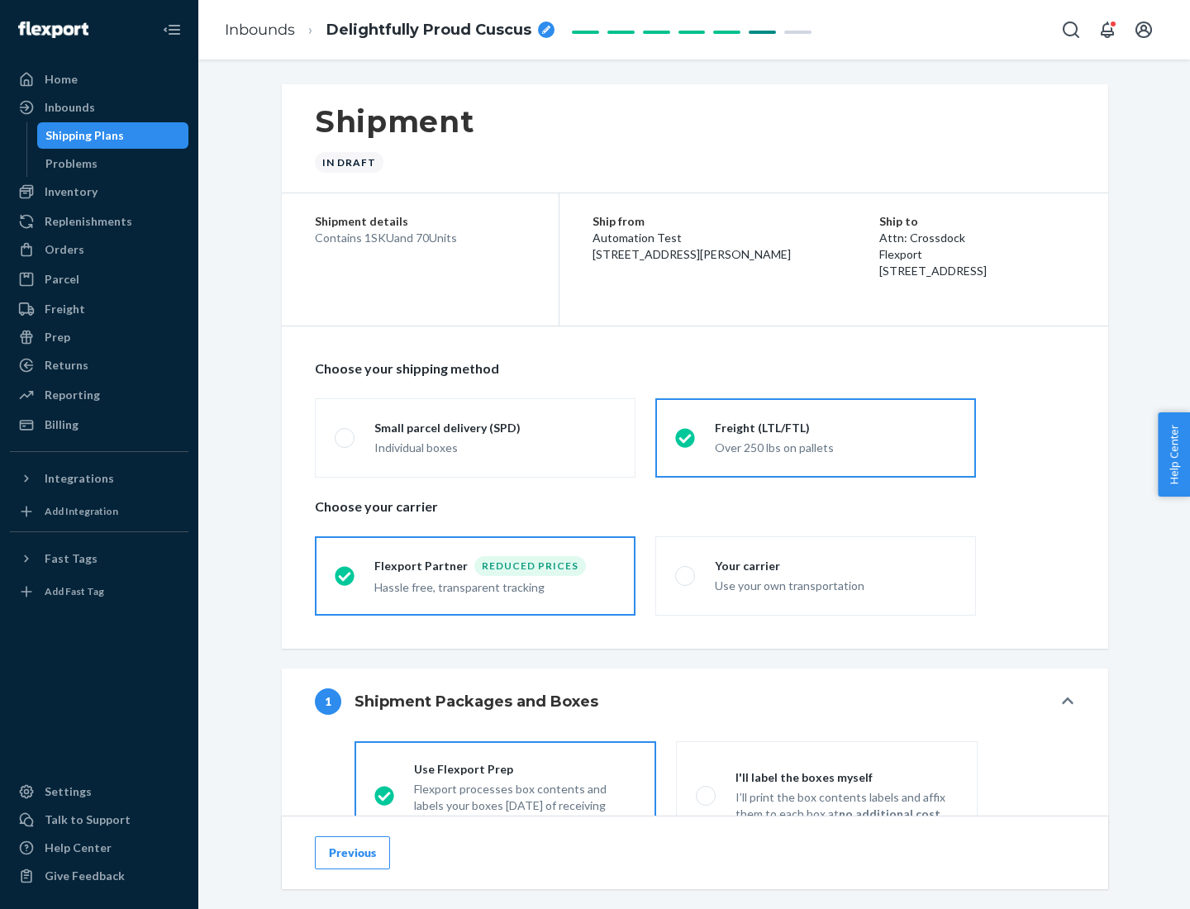
scroll to position [92, 0]
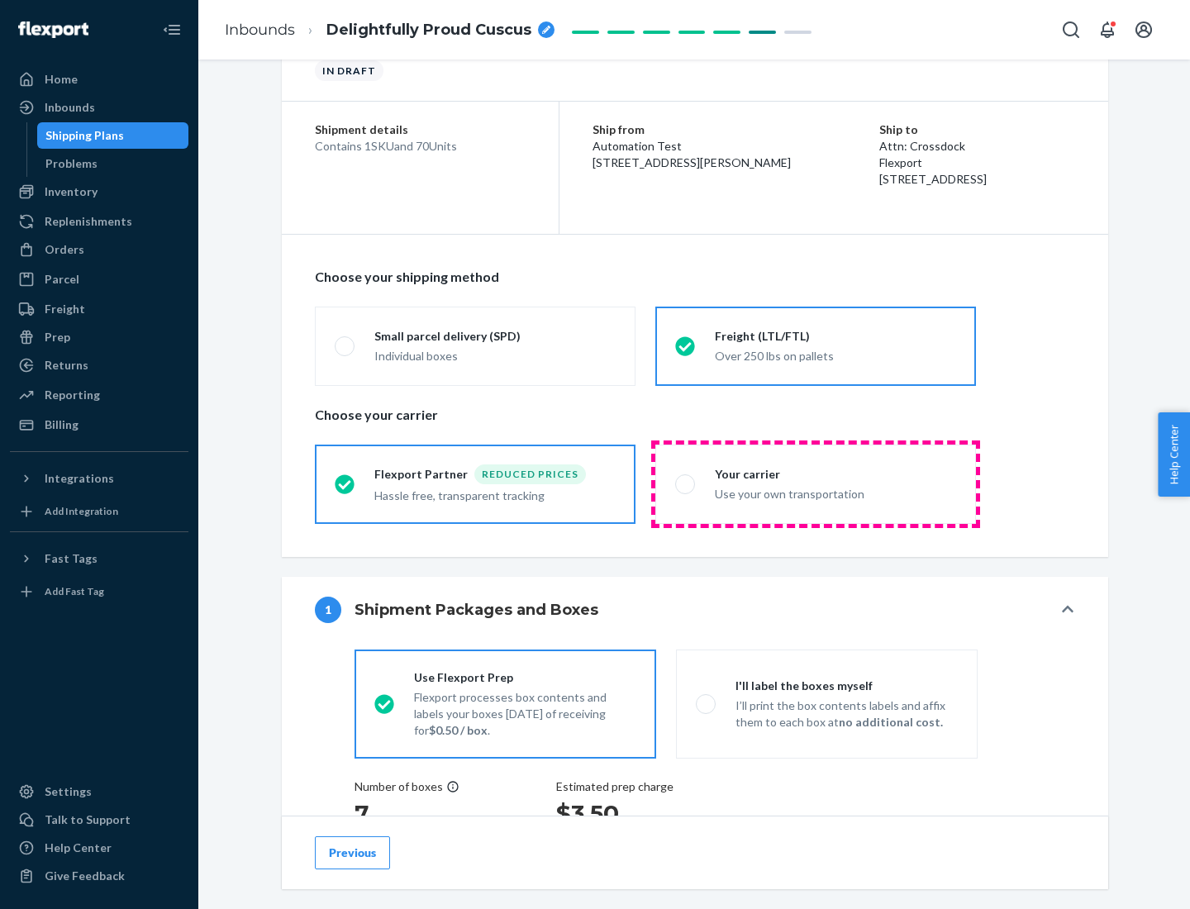
click at [816, 484] on div "Use your own transportation" at bounding box center [835, 493] width 241 height 20
click at [686, 484] on input "Your carrier Use your own transportation" at bounding box center [680, 484] width 11 height 11
radio input "true"
radio input "false"
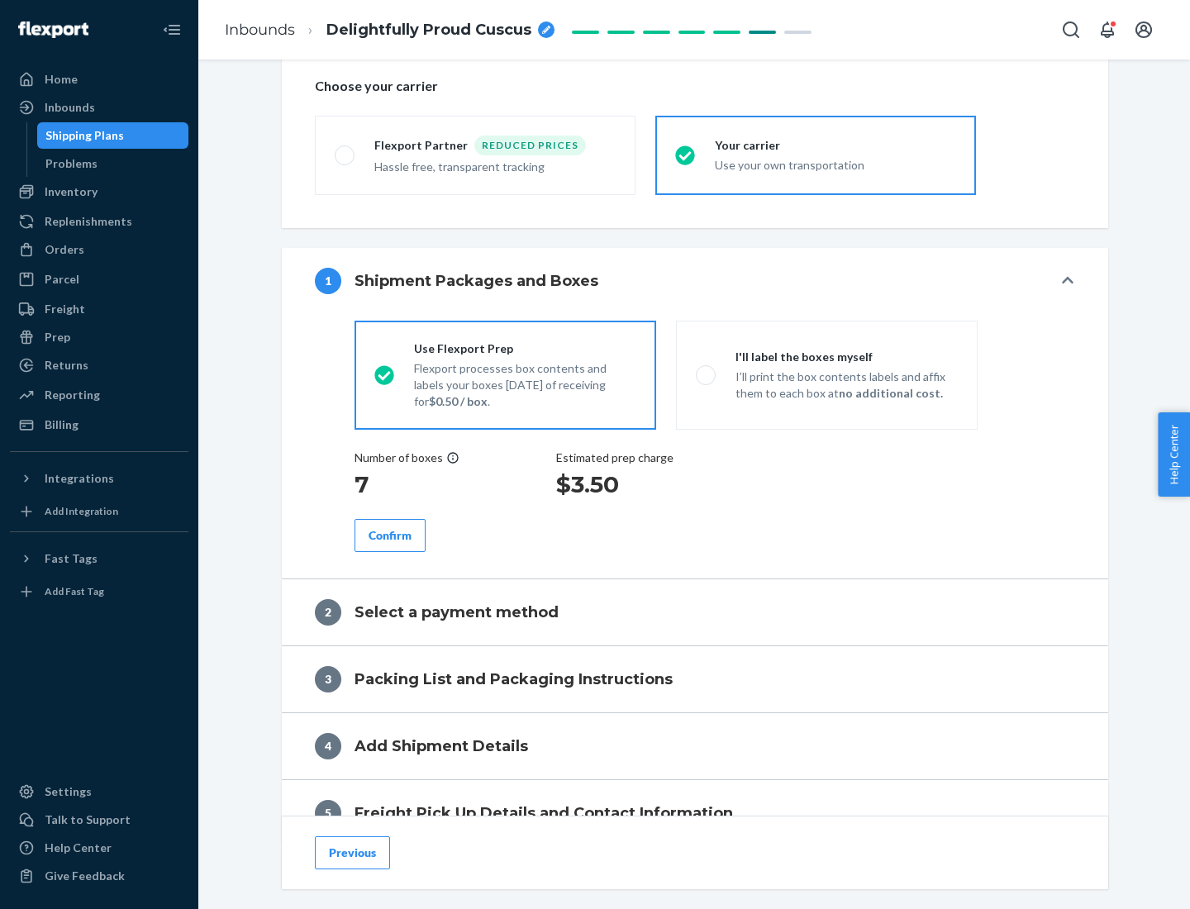
scroll to position [312, 0]
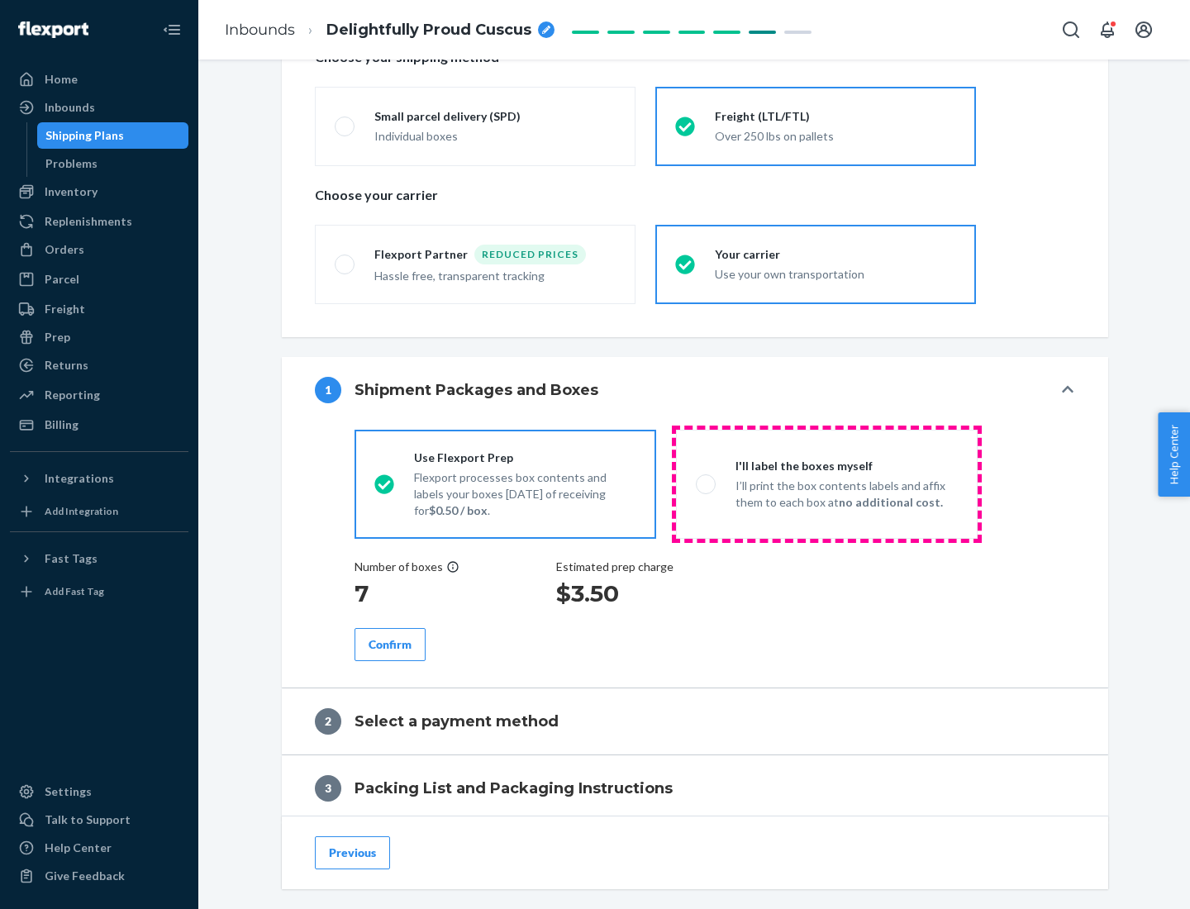
click at [827, 484] on p "I’ll print the box contents labels and affix them to each box at no additional …" at bounding box center [847, 494] width 222 height 33
click at [707, 484] on input "I'll label the boxes myself I’ll print the box contents labels and affix them t…" at bounding box center [701, 484] width 11 height 11
radio input "true"
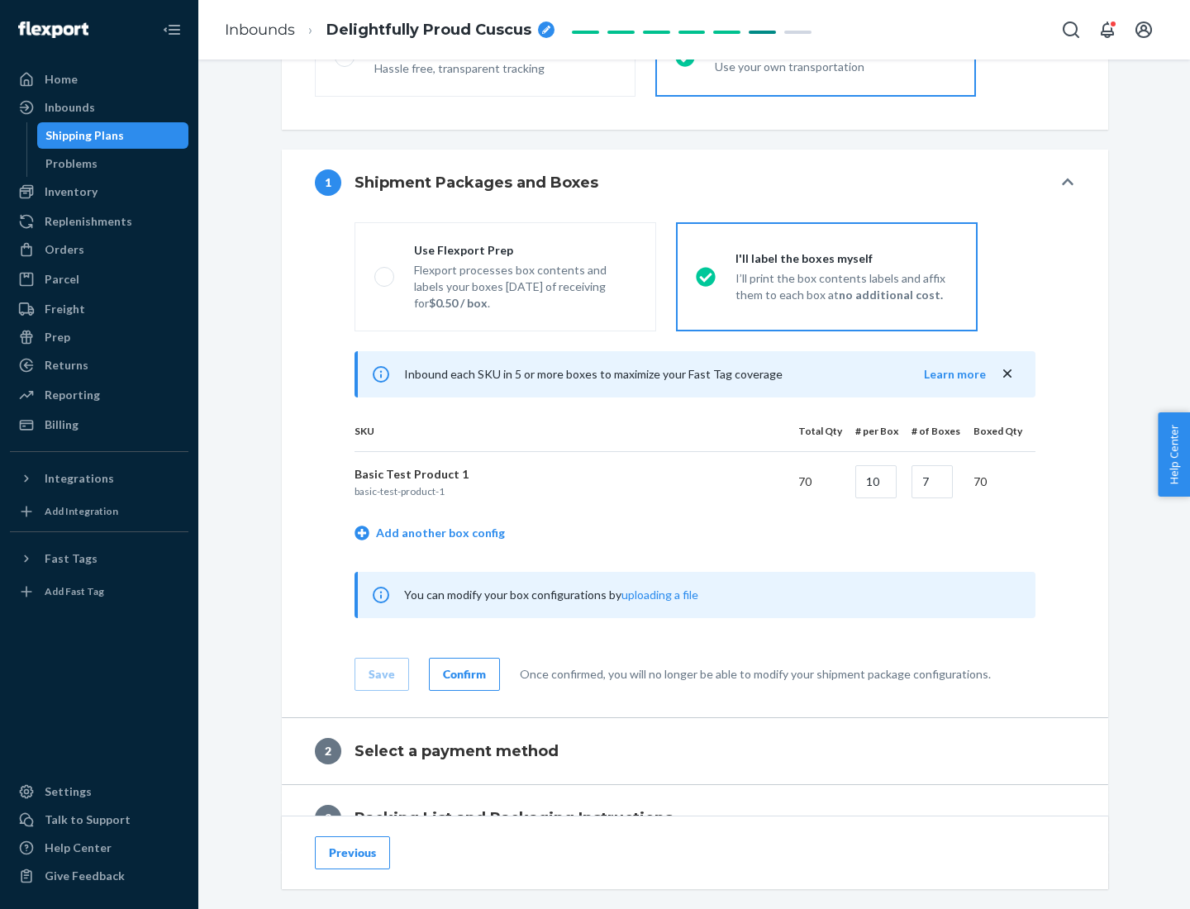
scroll to position [285, 0]
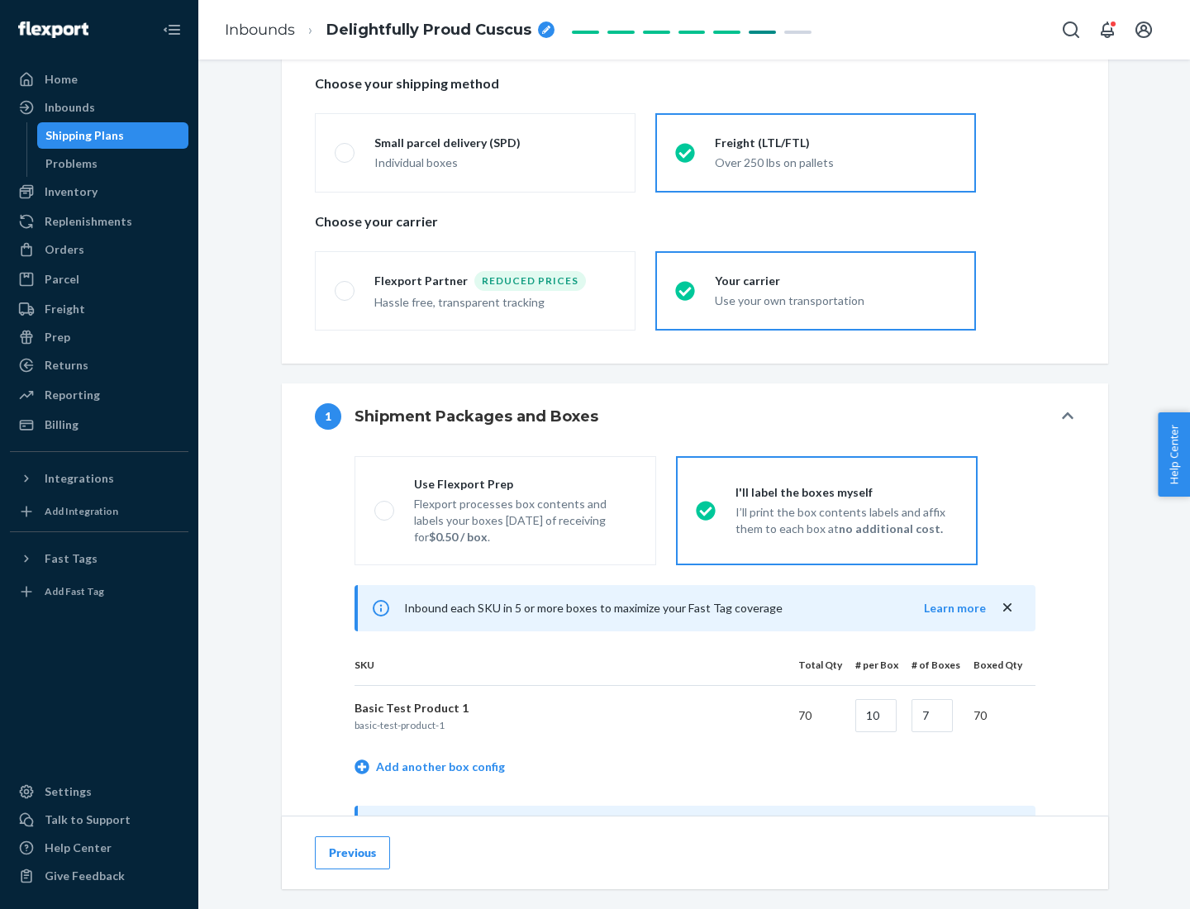
click at [525, 484] on div "Use Flexport Prep" at bounding box center [525, 484] width 222 height 17
click at [385, 505] on input "Use Flexport Prep Flexport processes box contents and labels your boxes [DATE] …" at bounding box center [379, 510] width 11 height 11
radio input "true"
radio input "false"
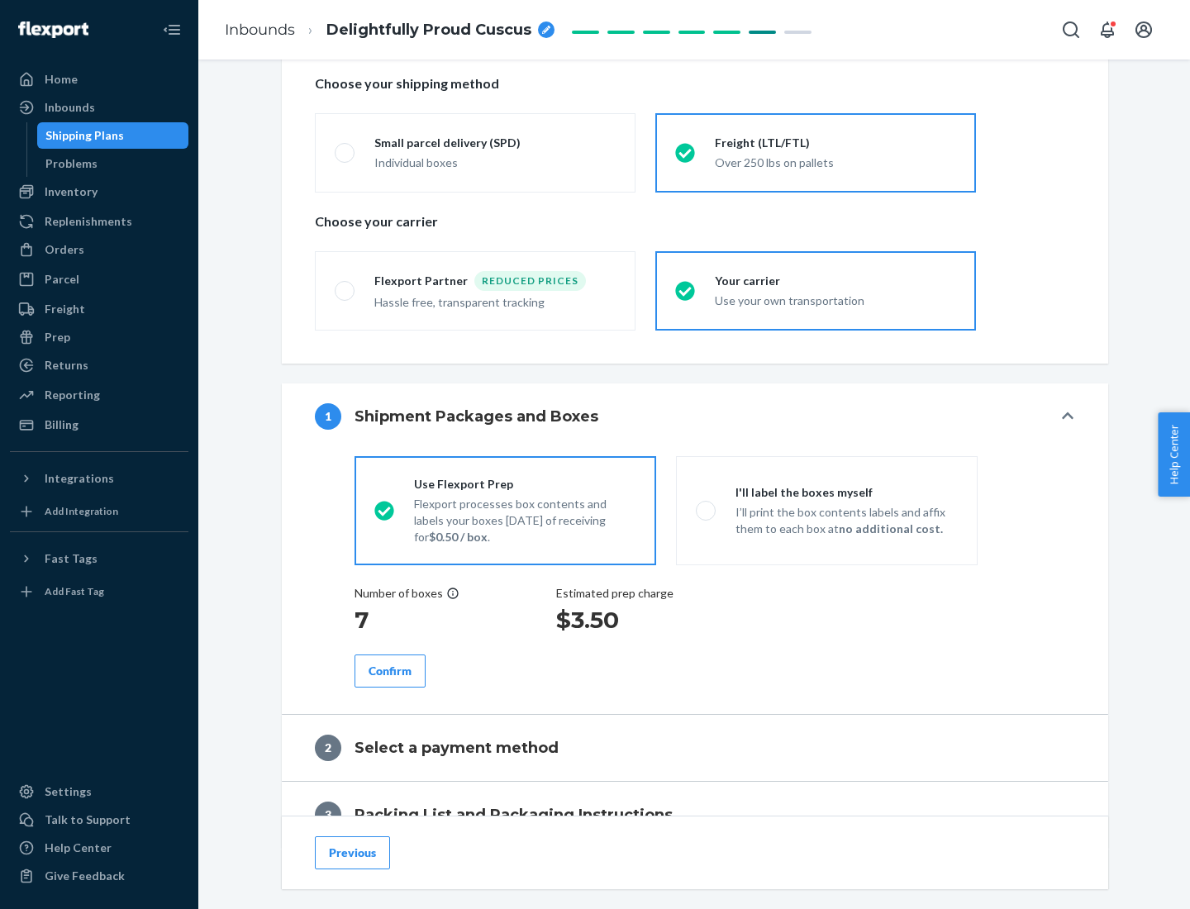
scroll to position [472, 0]
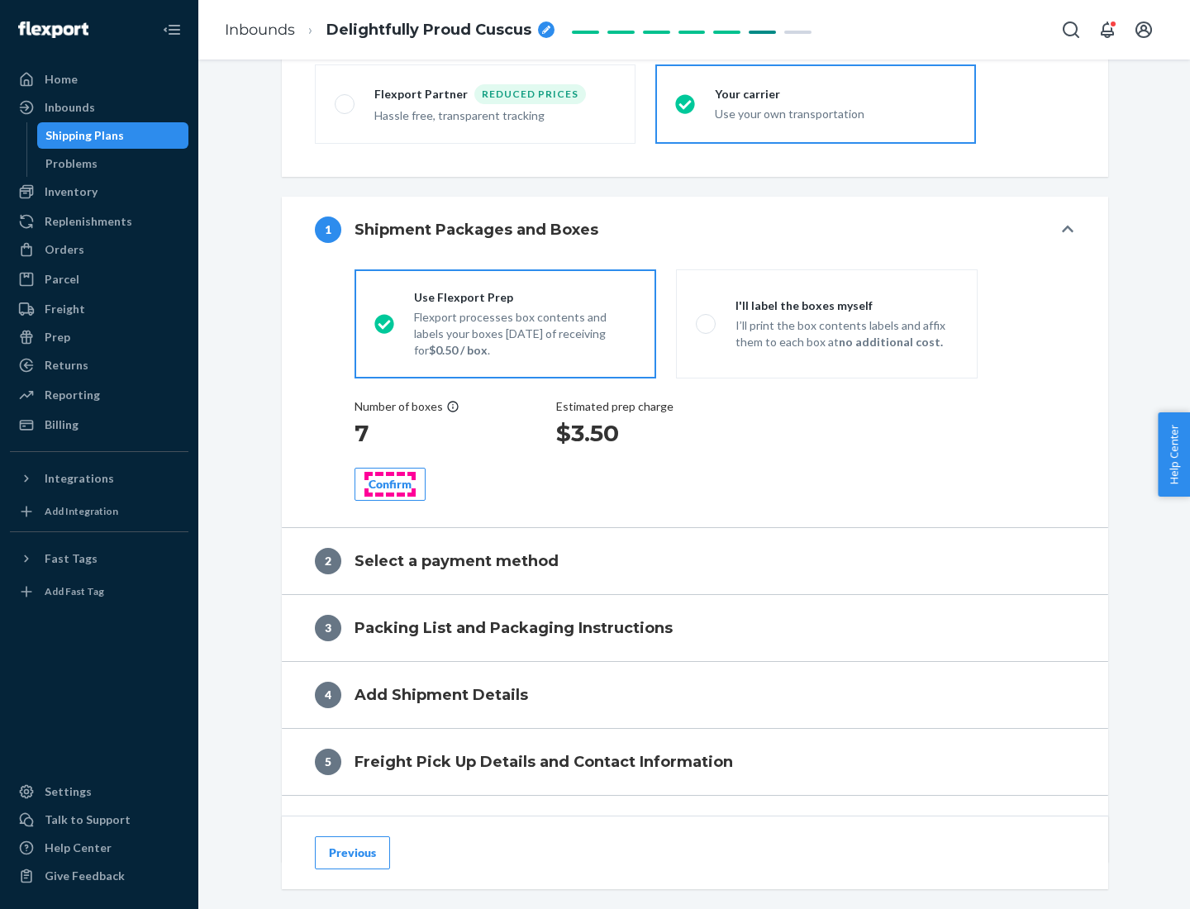
click at [390, 484] on div "Confirm" at bounding box center [390, 484] width 43 height 17
radio input "false"
